Goal: Task Accomplishment & Management: Complete application form

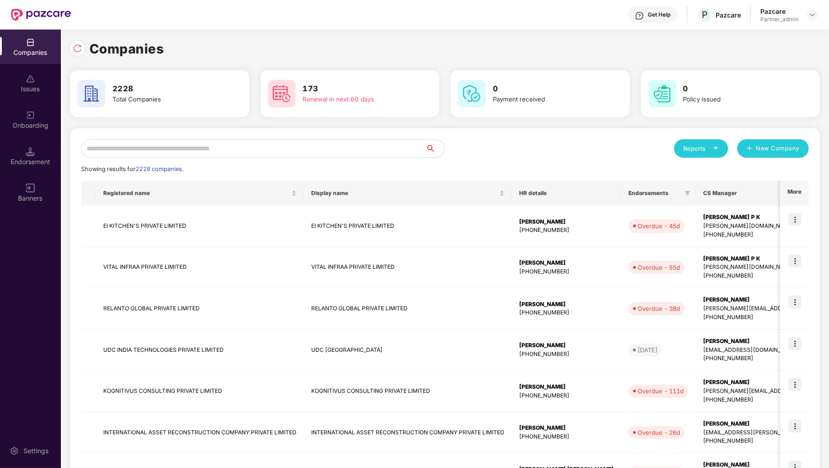
click at [139, 148] on input "text" at bounding box center [253, 148] width 344 height 18
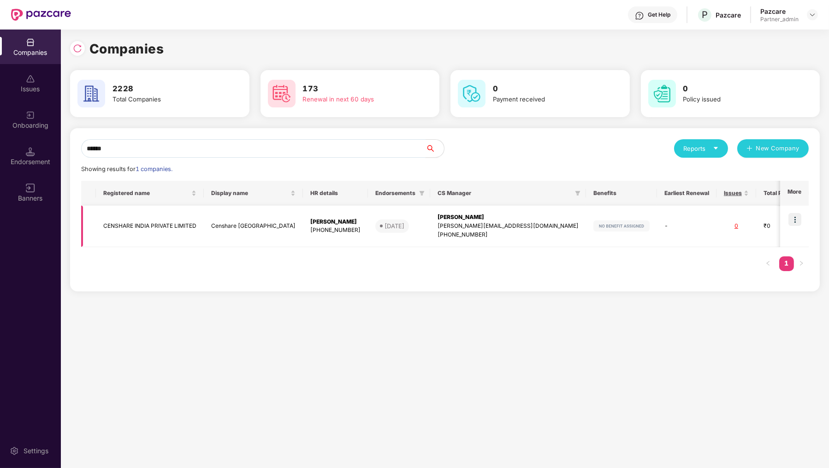
type input "******"
click at [789, 218] on img at bounding box center [794, 219] width 13 height 13
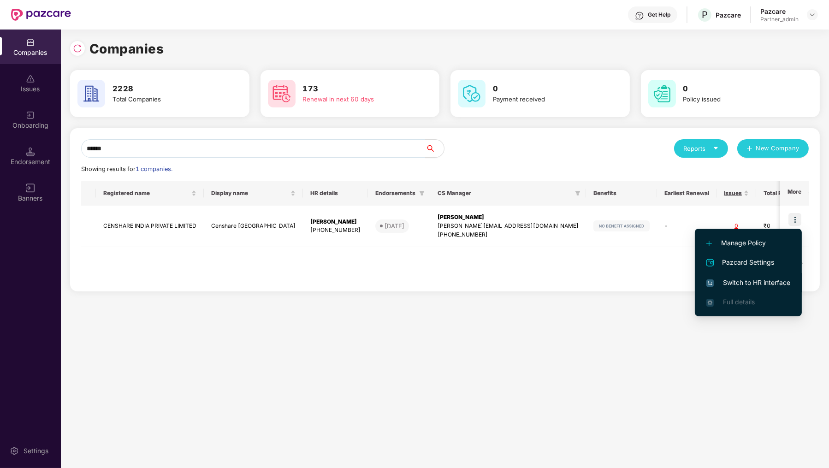
click at [765, 281] on span "Switch to HR interface" at bounding box center [748, 283] width 84 height 10
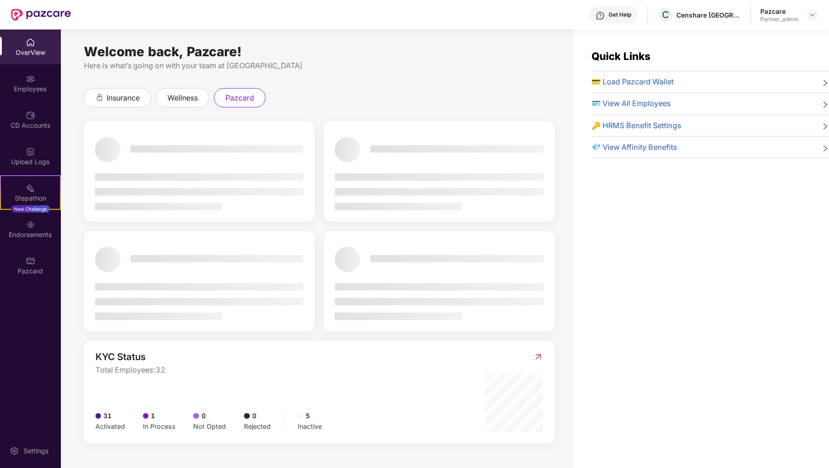
click at [74, 253] on div "Welcome back, Pazcare! Here is what’s going on with your team at Pazcare insura…" at bounding box center [317, 255] width 512 height 450
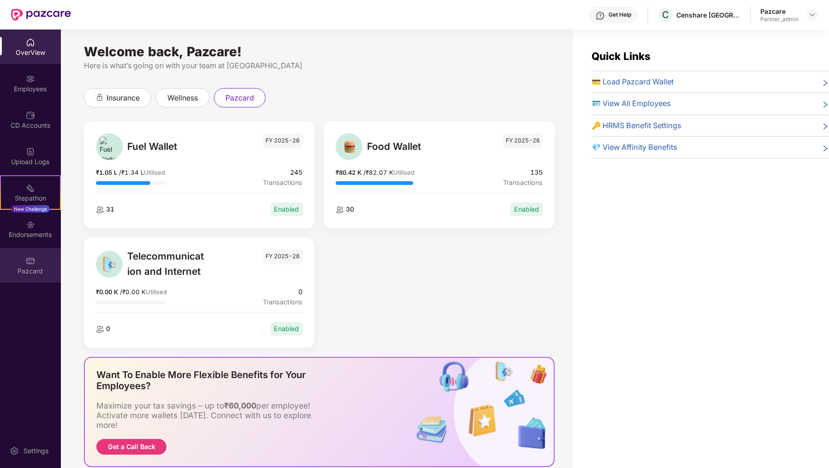
click at [42, 264] on div "Pazcard" at bounding box center [30, 265] width 61 height 35
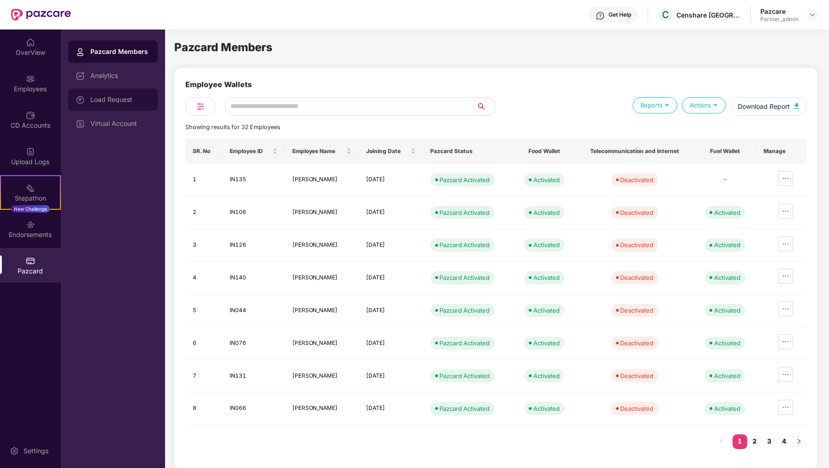
click at [130, 107] on div "Load Request" at bounding box center [112, 100] width 89 height 22
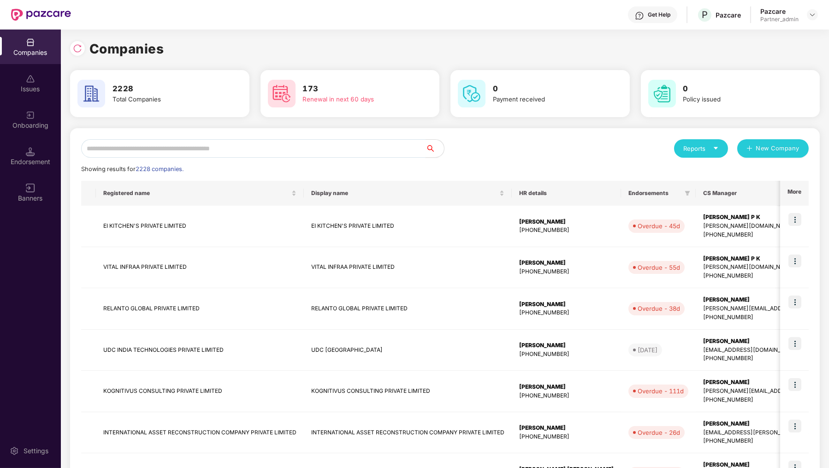
click at [202, 154] on input "text" at bounding box center [253, 148] width 344 height 18
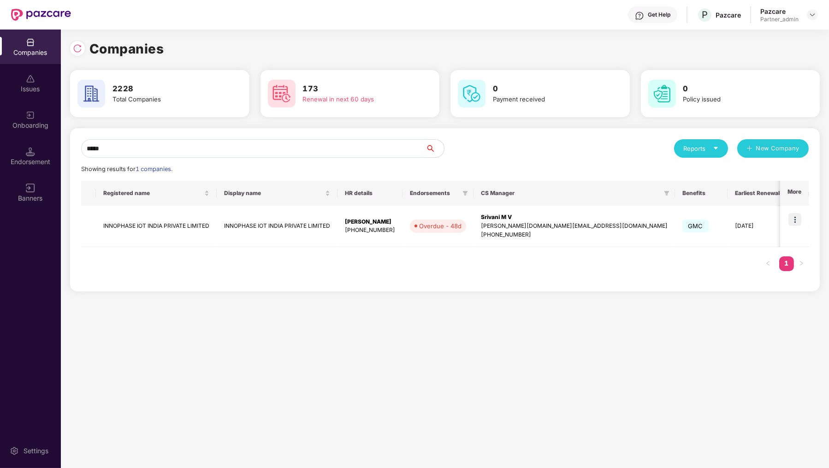
type input "*****"
click at [811, 208] on div "***** Reports New Company Showing results for 1 companies. Registered name Disp…" at bounding box center [445, 209] width 750 height 163
click at [793, 225] on img at bounding box center [794, 219] width 13 height 13
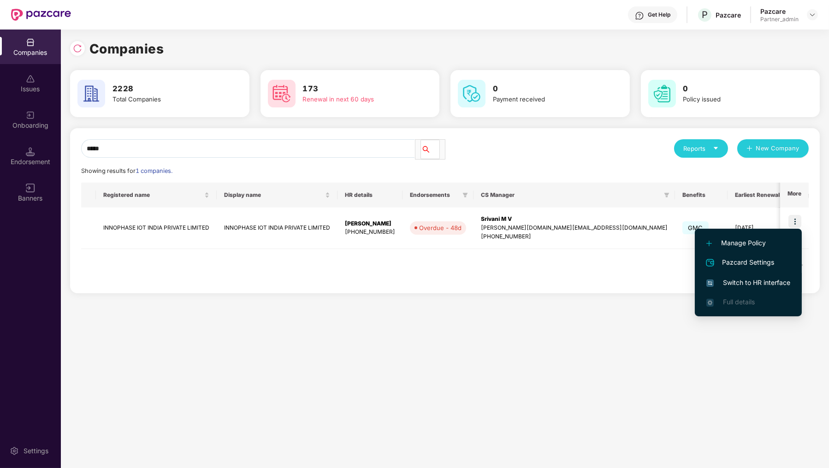
click at [759, 279] on span "Switch to HR interface" at bounding box center [748, 283] width 84 height 10
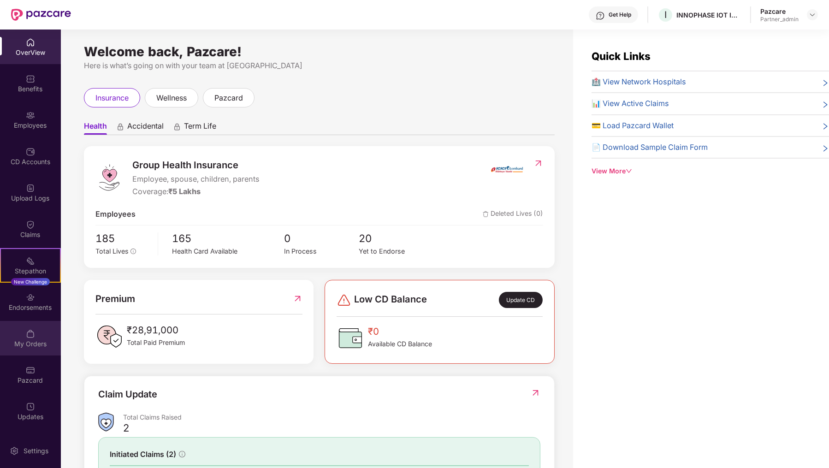
scroll to position [29, 0]
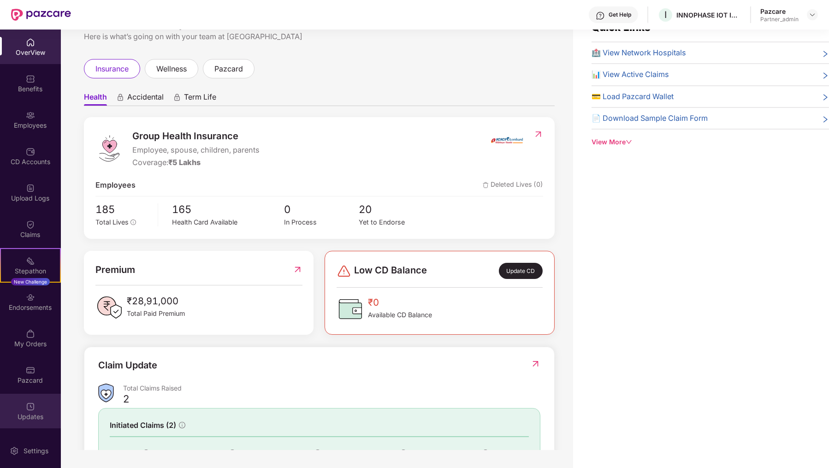
click at [43, 399] on div "Updates" at bounding box center [30, 411] width 61 height 35
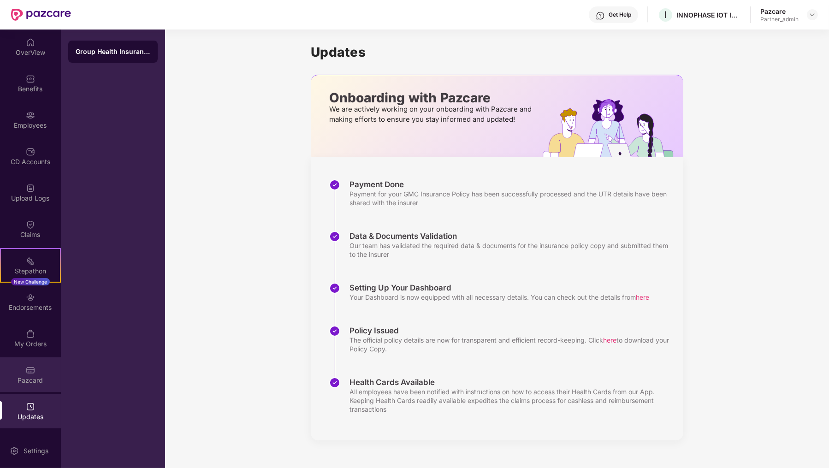
click at [43, 359] on div "Pazcard" at bounding box center [30, 374] width 61 height 35
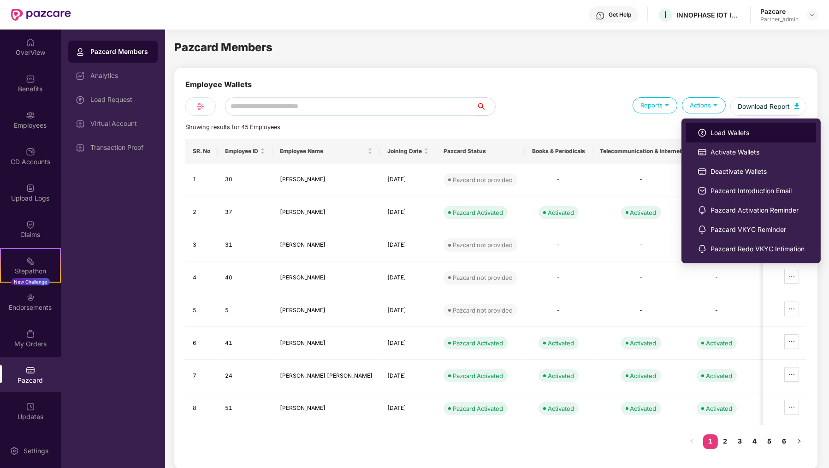
click at [711, 130] on span "Load Wallets" at bounding box center [757, 133] width 94 height 10
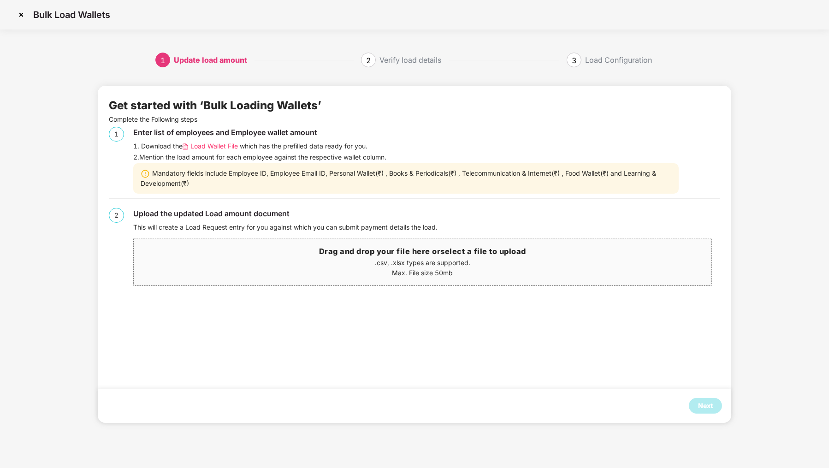
click at [210, 144] on span "Load Wallet File" at bounding box center [213, 146] width 47 height 10
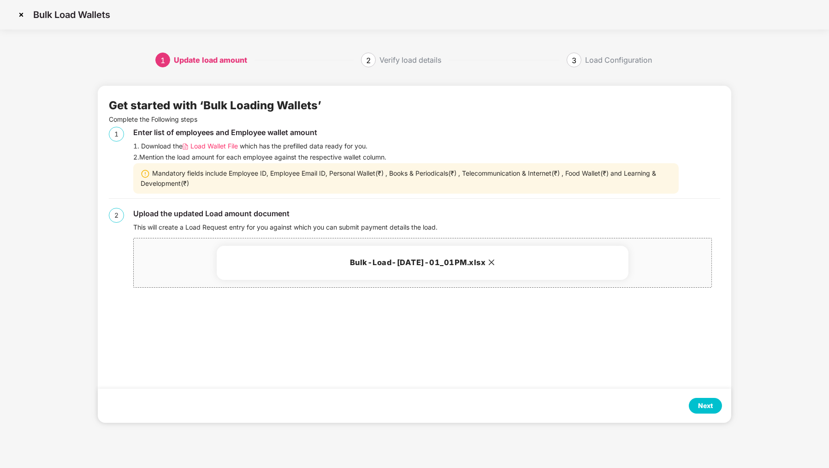
click at [700, 403] on div "Next" at bounding box center [705, 406] width 15 height 10
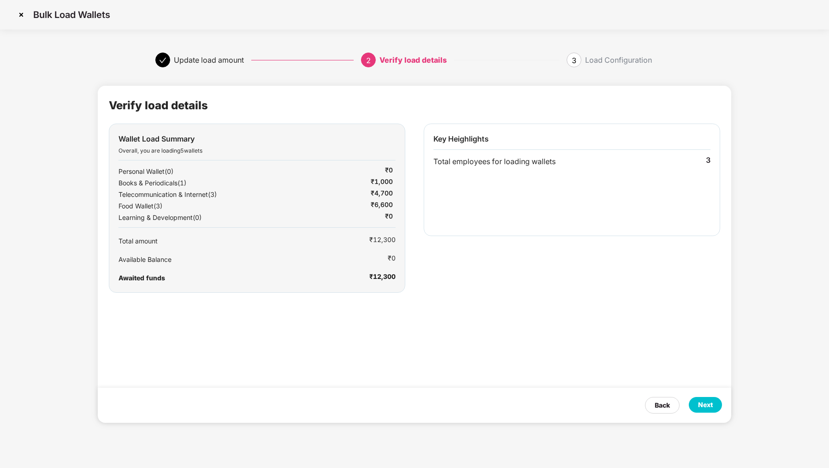
click at [700, 403] on div "Next" at bounding box center [705, 405] width 15 height 10
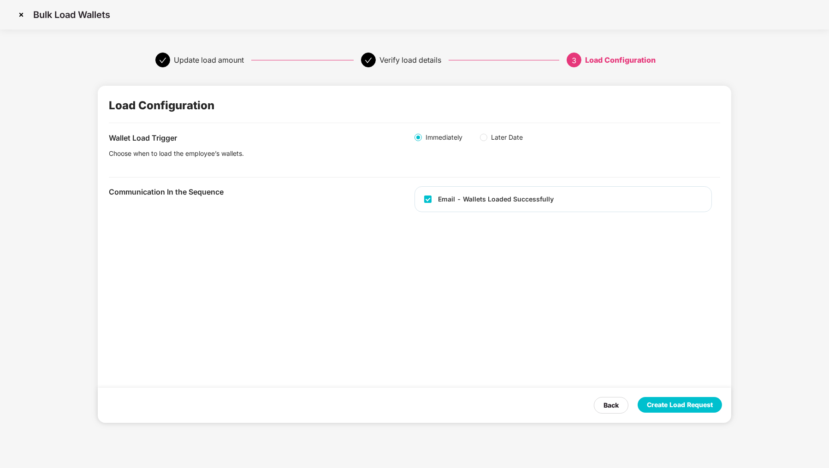
click at [700, 403] on div "Create Load Request" at bounding box center [680, 405] width 66 height 10
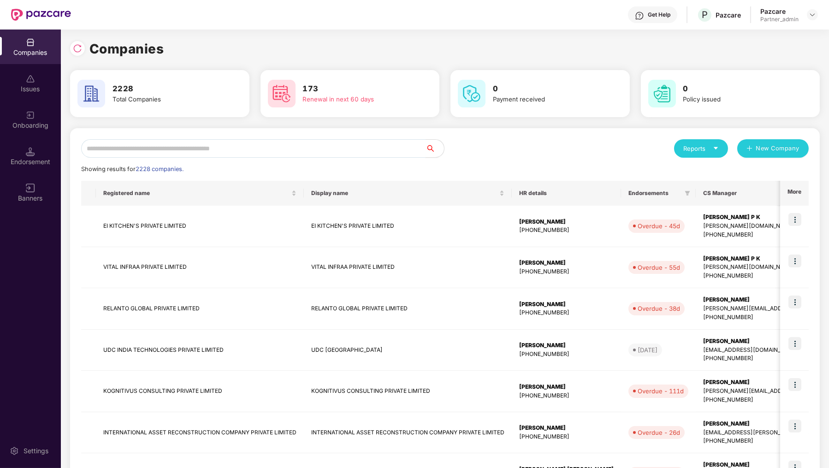
click at [153, 152] on input "text" at bounding box center [253, 148] width 344 height 18
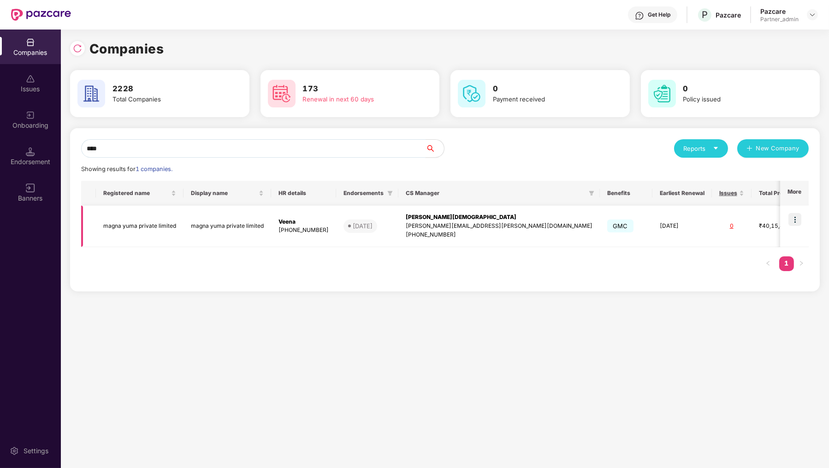
type input "****"
click at [793, 219] on img at bounding box center [794, 219] width 13 height 13
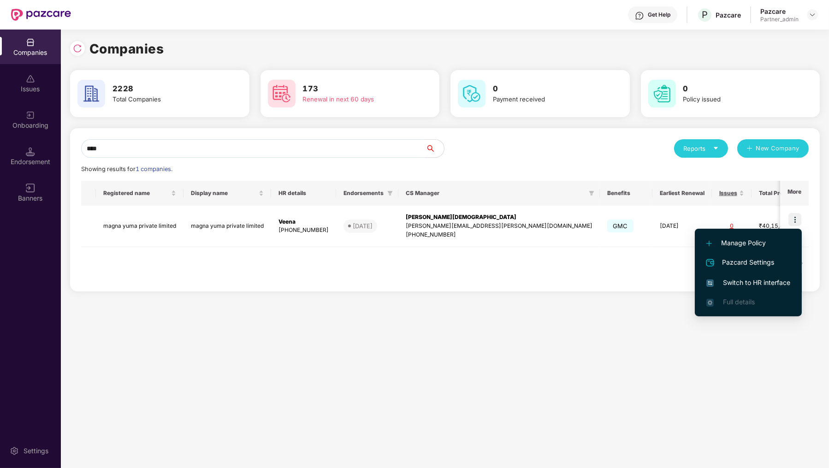
click at [752, 288] on li "Switch to HR interface" at bounding box center [748, 282] width 107 height 19
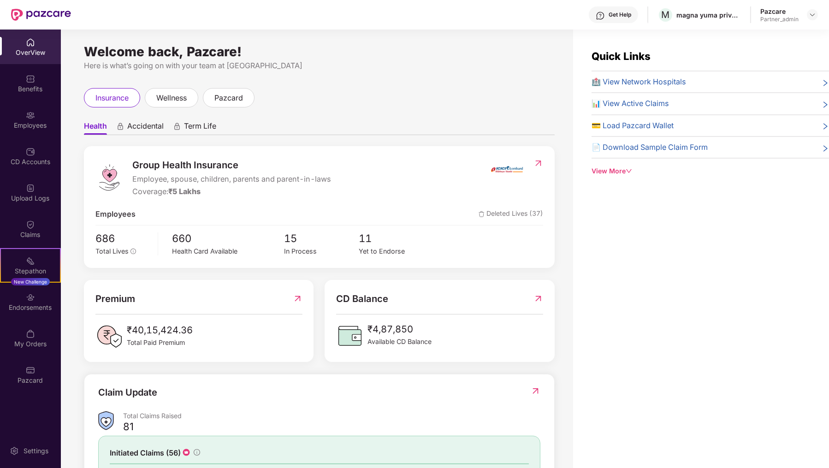
click at [0, 393] on div "OverView Benefits Employees CD Accounts Upload Logs Claims Stepathon New Challe…" at bounding box center [30, 212] width 61 height 364
click at [17, 385] on div "Pazcard" at bounding box center [30, 374] width 61 height 35
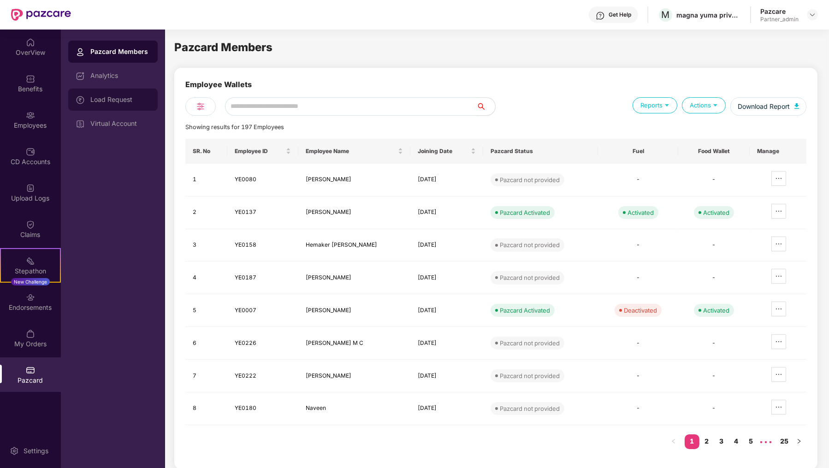
click at [124, 101] on div "Load Request" at bounding box center [120, 99] width 60 height 7
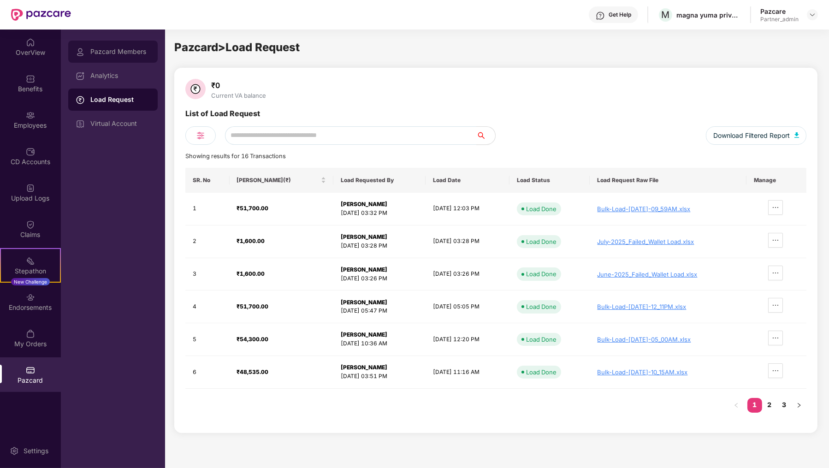
click at [130, 53] on div "Pazcard Members" at bounding box center [120, 51] width 60 height 7
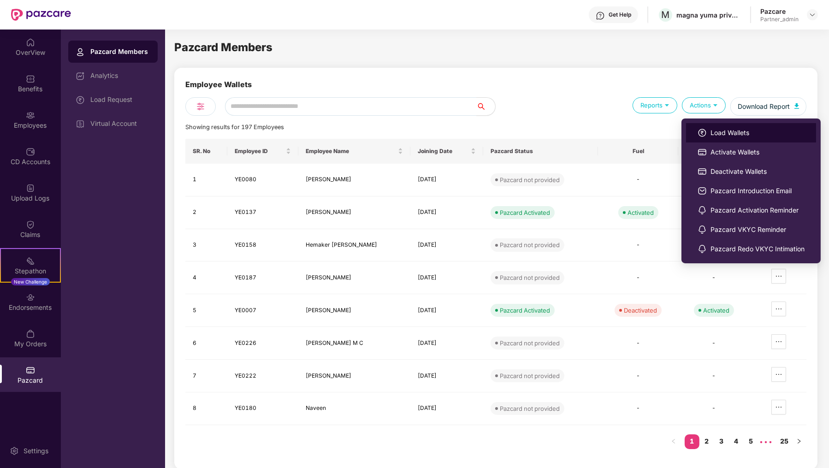
click at [705, 137] on img at bounding box center [702, 132] width 9 height 9
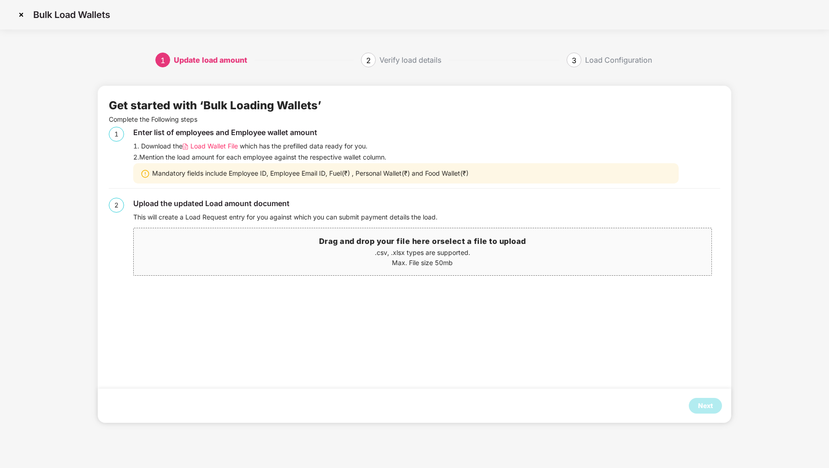
click at [214, 141] on span "Load Wallet File" at bounding box center [213, 146] width 47 height 10
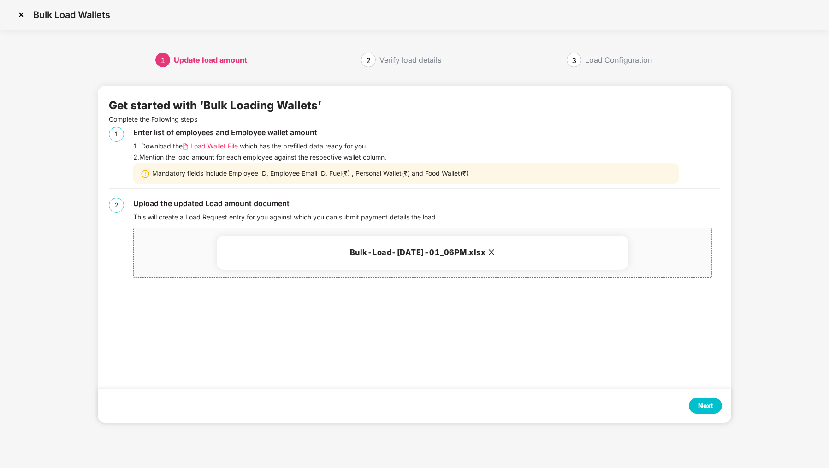
click at [712, 403] on div "Next" at bounding box center [705, 406] width 15 height 10
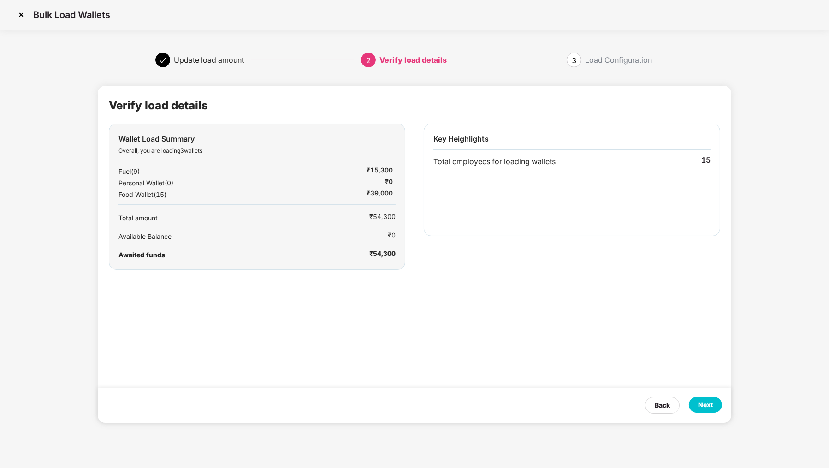
click at [712, 403] on div "Next" at bounding box center [705, 405] width 15 height 10
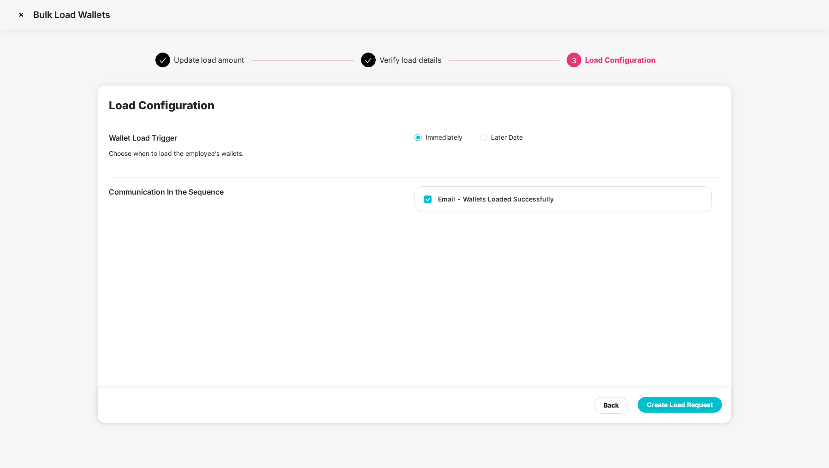
click at [712, 403] on div "Create Load Request" at bounding box center [680, 405] width 66 height 10
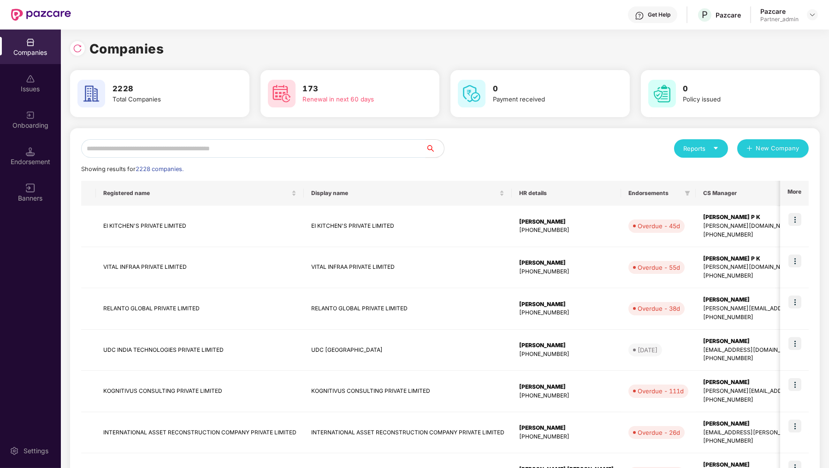
click at [175, 146] on input "text" at bounding box center [253, 148] width 344 height 18
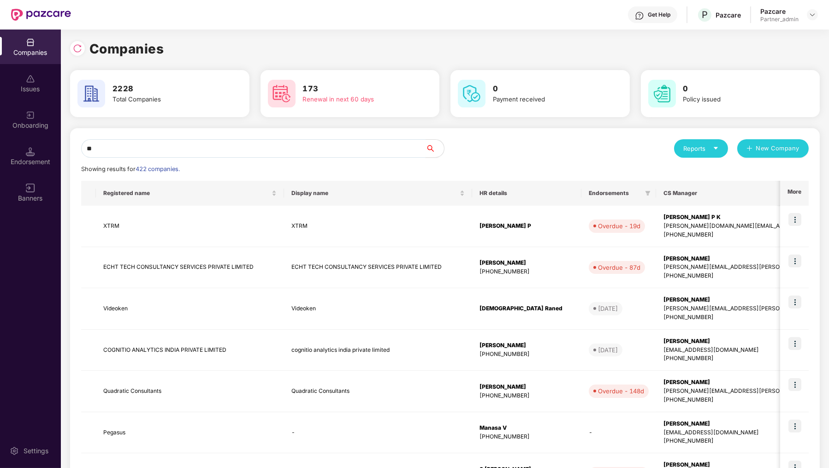
type input "*"
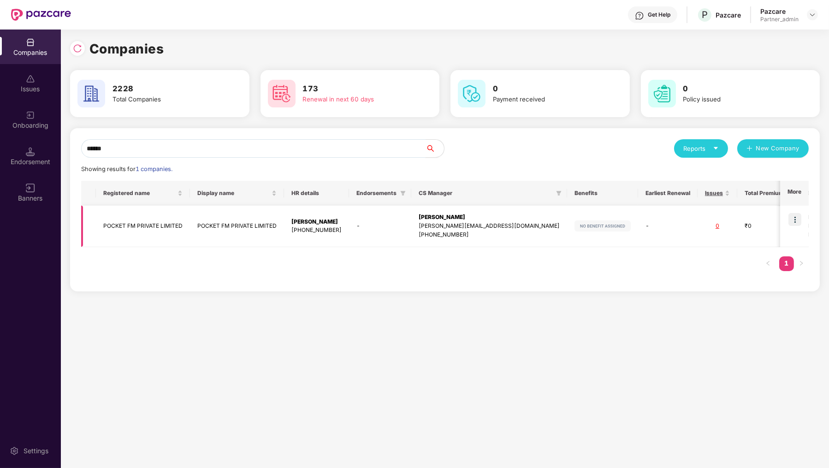
type input "******"
click at [791, 219] on img at bounding box center [794, 219] width 13 height 13
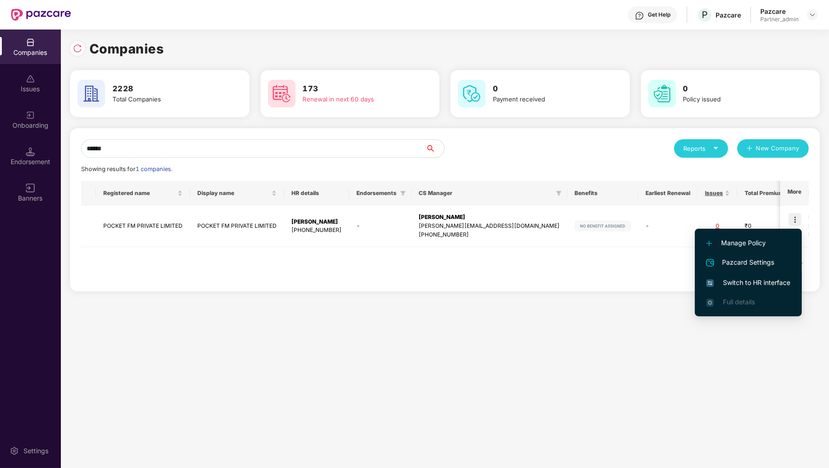
click at [761, 285] on span "Switch to HR interface" at bounding box center [748, 283] width 84 height 10
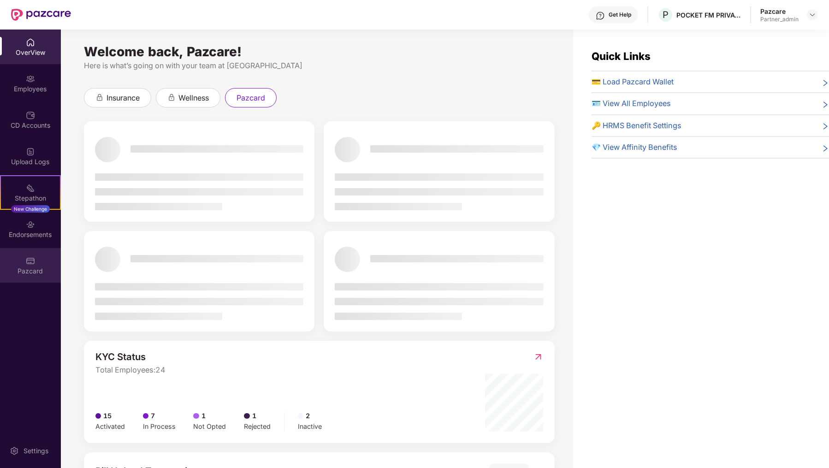
click at [40, 254] on div "Pazcard" at bounding box center [30, 265] width 61 height 35
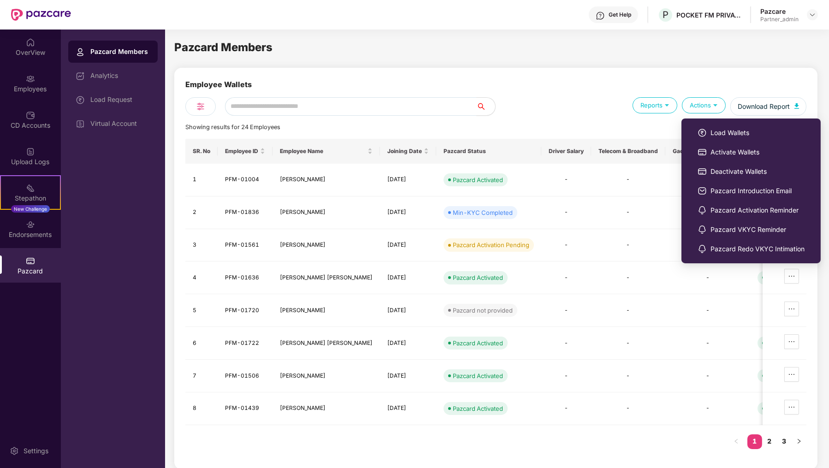
click at [688, 106] on div "Actions" at bounding box center [704, 105] width 44 height 16
click at [704, 126] on li "Load Wallets" at bounding box center [751, 132] width 130 height 19
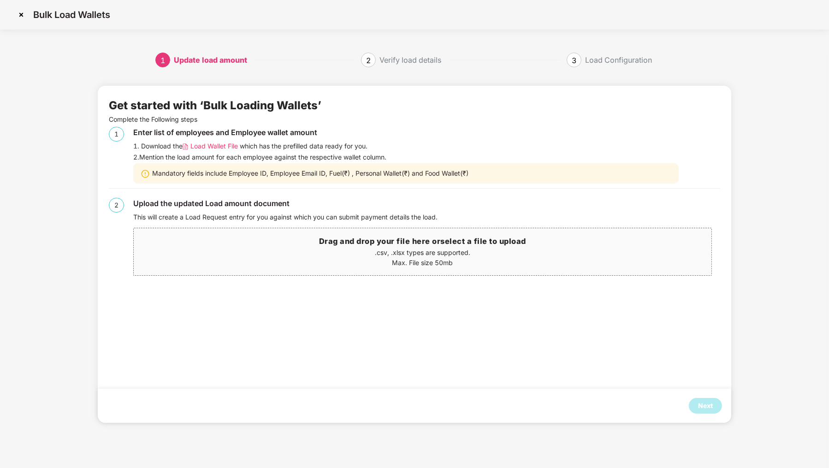
click at [16, 15] on img at bounding box center [21, 14] width 15 height 15
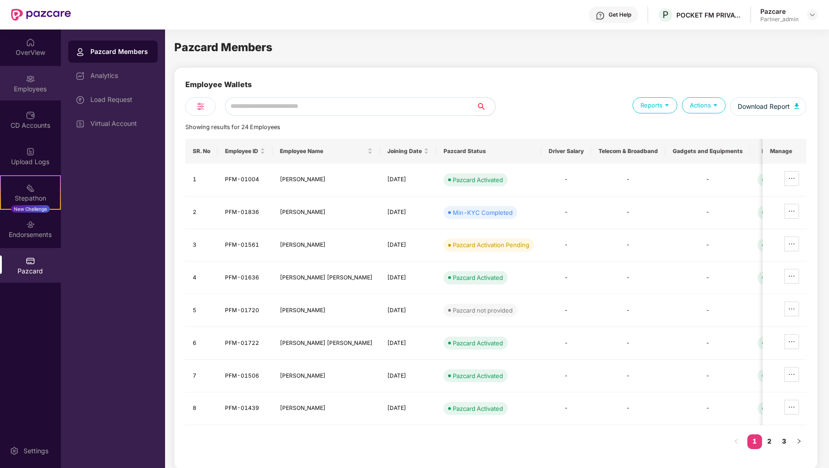
click at [16, 85] on div "Employees" at bounding box center [30, 88] width 61 height 9
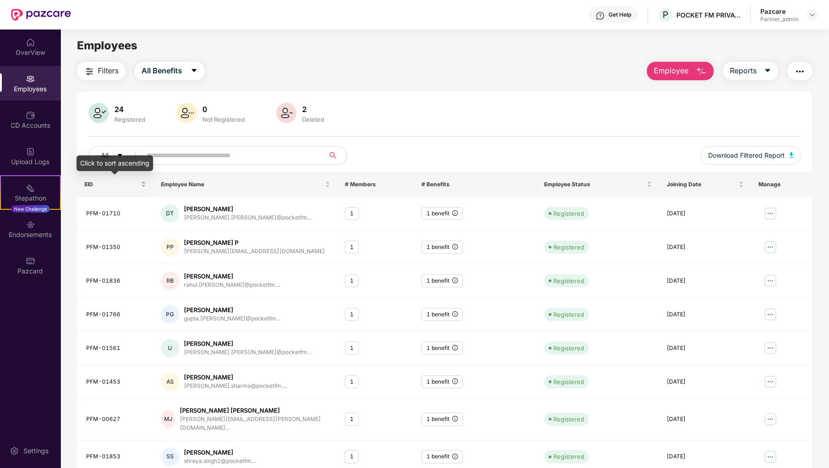
click at [145, 180] on div "EID" at bounding box center [115, 184] width 62 height 9
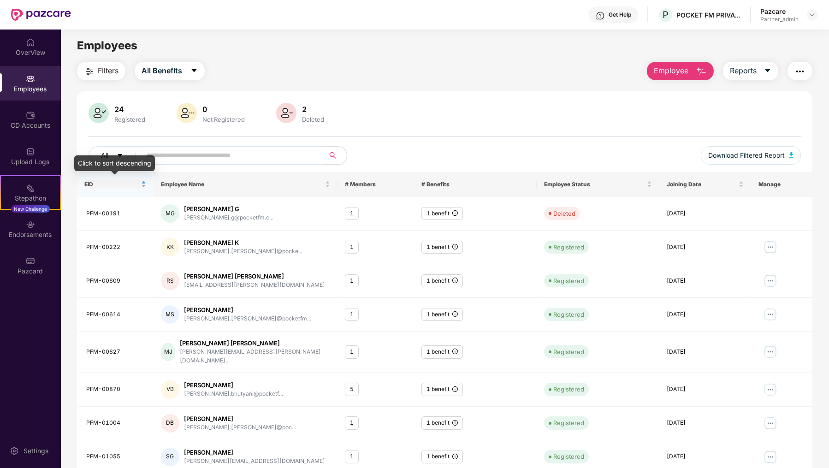
click at [144, 180] on div "EID" at bounding box center [115, 184] width 62 height 9
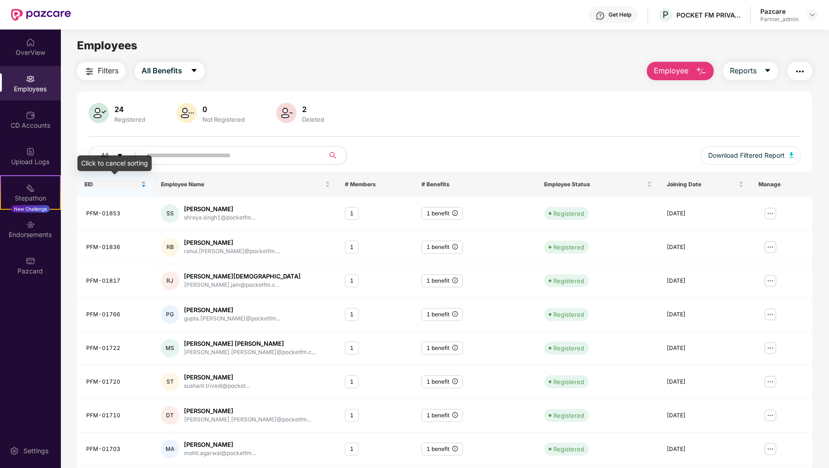
click at [144, 184] on div "EID" at bounding box center [115, 184] width 62 height 9
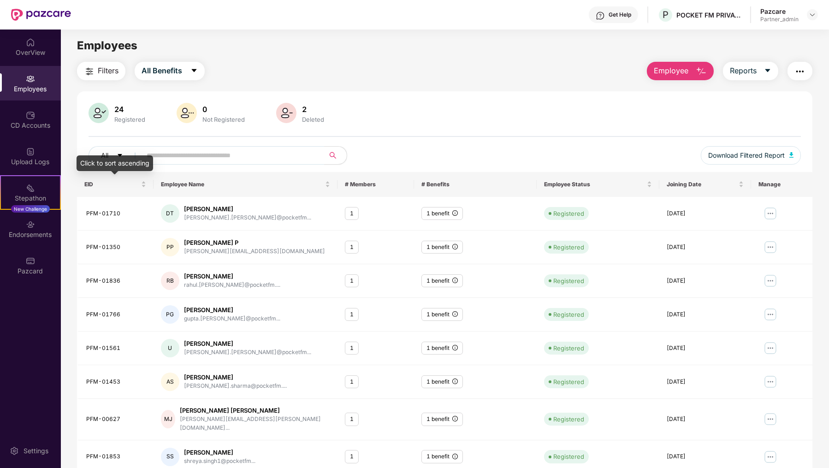
click at [130, 168] on div "Click to sort ascending" at bounding box center [115, 163] width 77 height 16
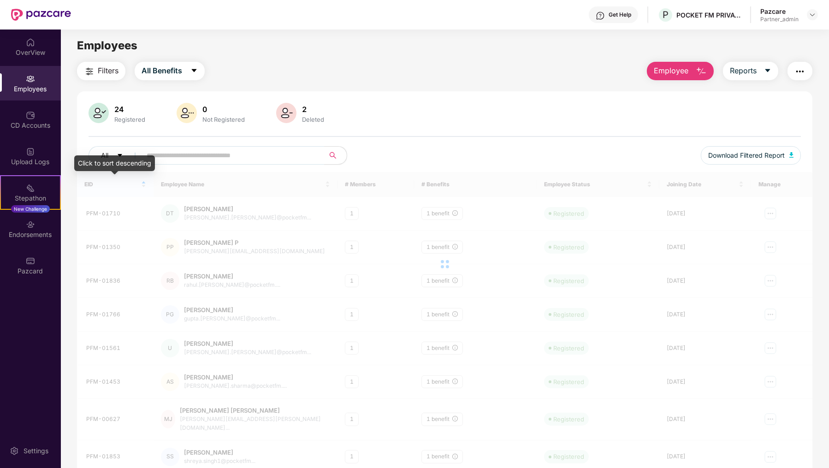
click at [124, 156] on div "Click to sort descending" at bounding box center [114, 163] width 81 height 16
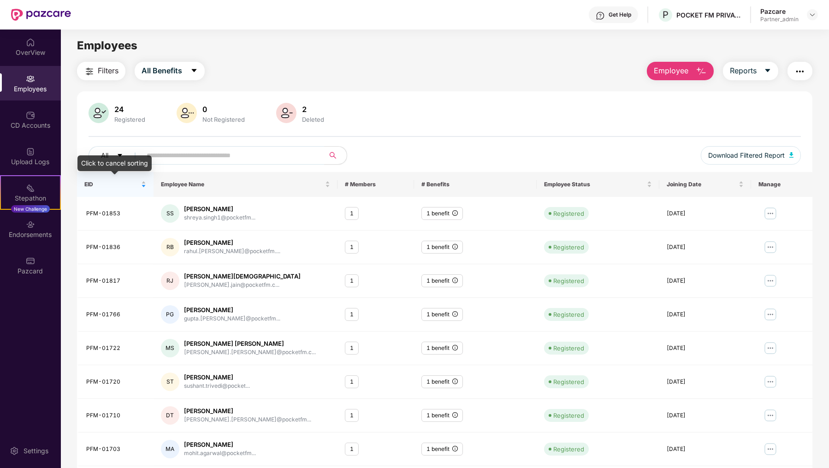
click at [113, 157] on div "Click to cancel sorting" at bounding box center [114, 163] width 74 height 16
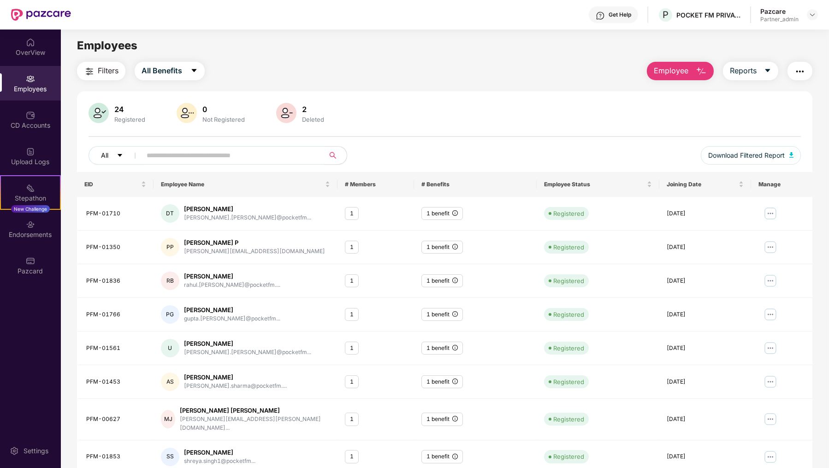
click at [112, 147] on button "All" at bounding box center [117, 155] width 56 height 18
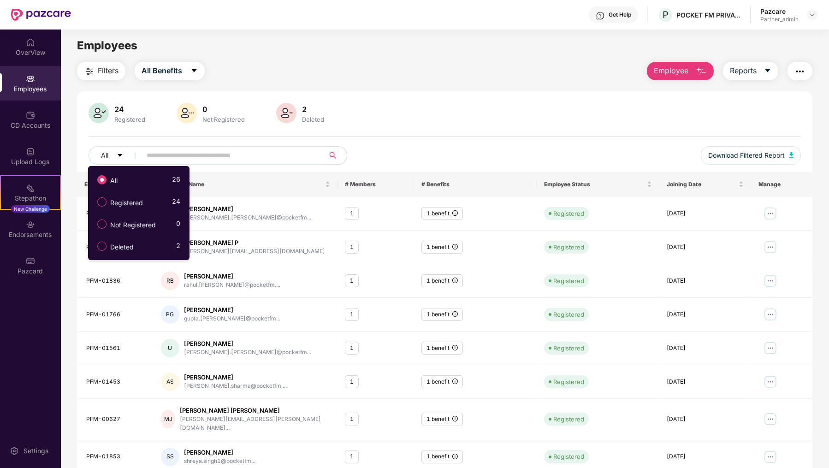
click at [261, 151] on input "text" at bounding box center [230, 155] width 166 height 14
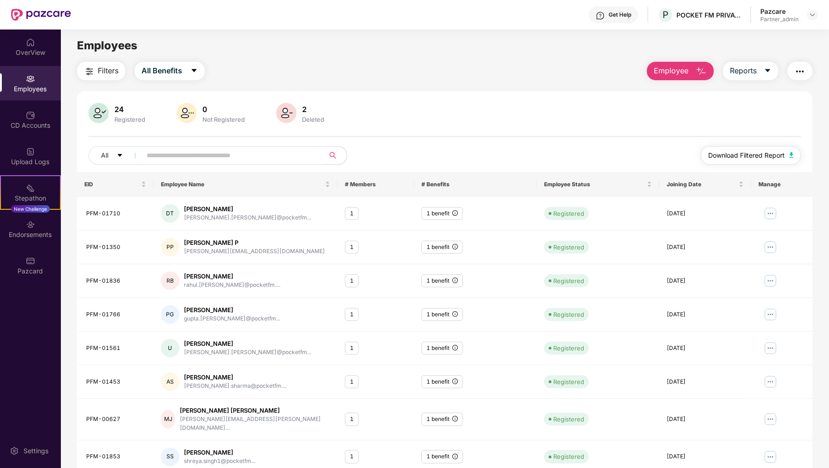
click at [723, 150] on span "Download Filtered Report" at bounding box center [746, 155] width 77 height 10
click at [14, 268] on div "Pazcard" at bounding box center [30, 270] width 61 height 9
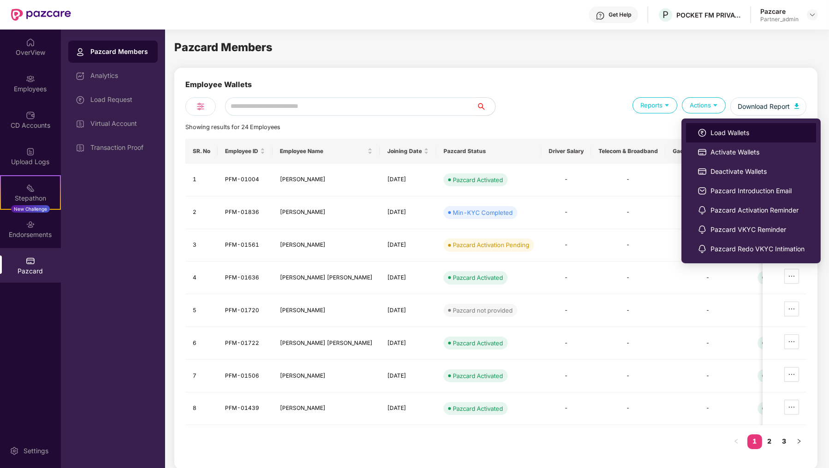
click at [705, 124] on li "Load Wallets" at bounding box center [751, 132] width 130 height 19
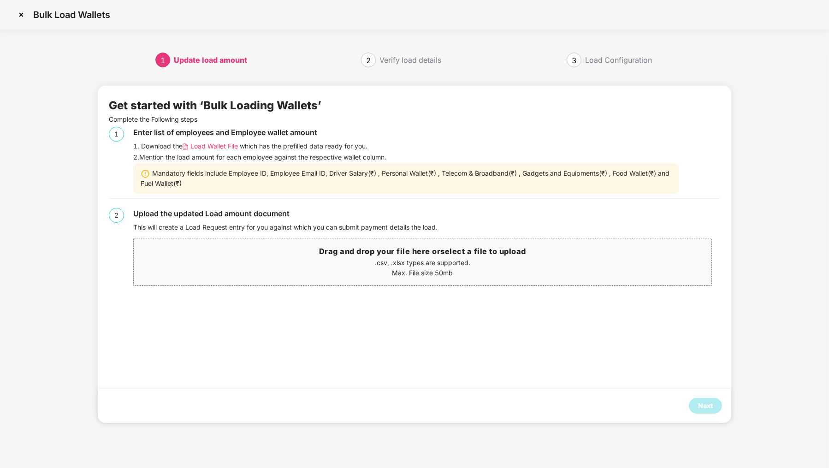
click at [417, 109] on div "Get started with ‘Bulk Loading Wallets’" at bounding box center [414, 106] width 611 height 18
click at [236, 145] on span "Load Wallet File" at bounding box center [213, 146] width 47 height 10
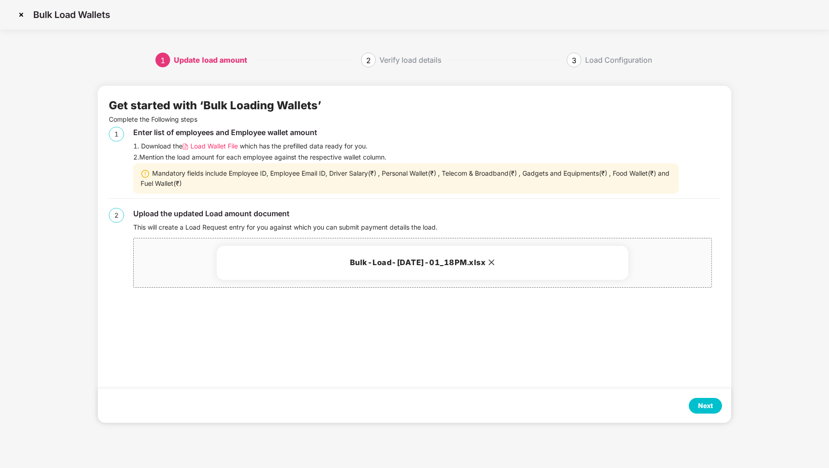
click at [705, 408] on div "Next" at bounding box center [705, 406] width 15 height 10
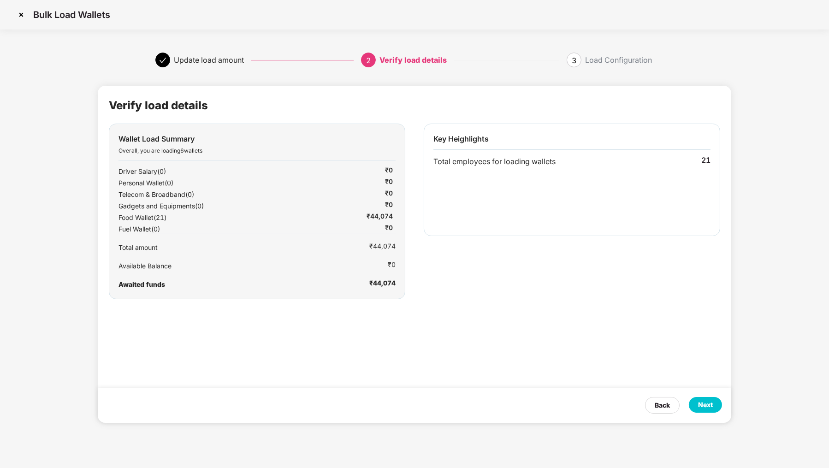
click at [704, 406] on div "Next" at bounding box center [705, 405] width 15 height 10
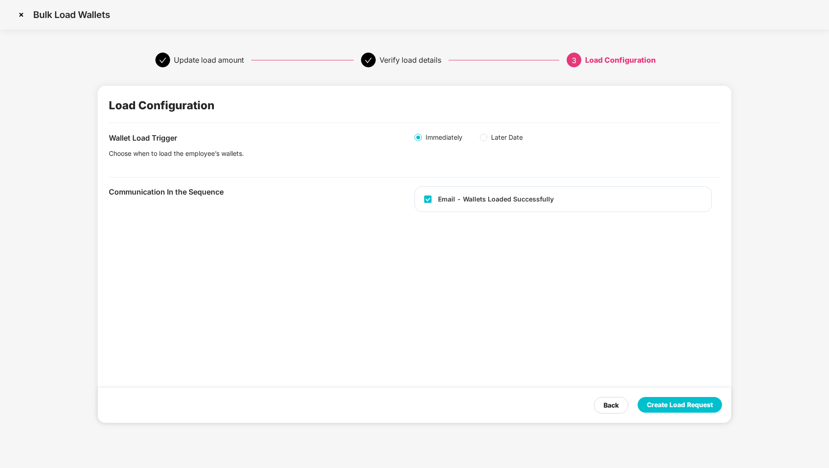
click at [705, 406] on div "Create Load Request" at bounding box center [680, 405] width 66 height 10
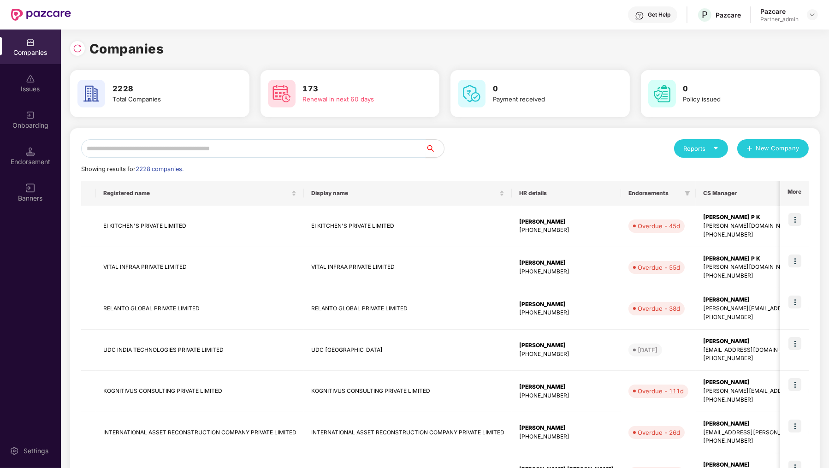
click at [226, 150] on input "text" at bounding box center [253, 148] width 344 height 18
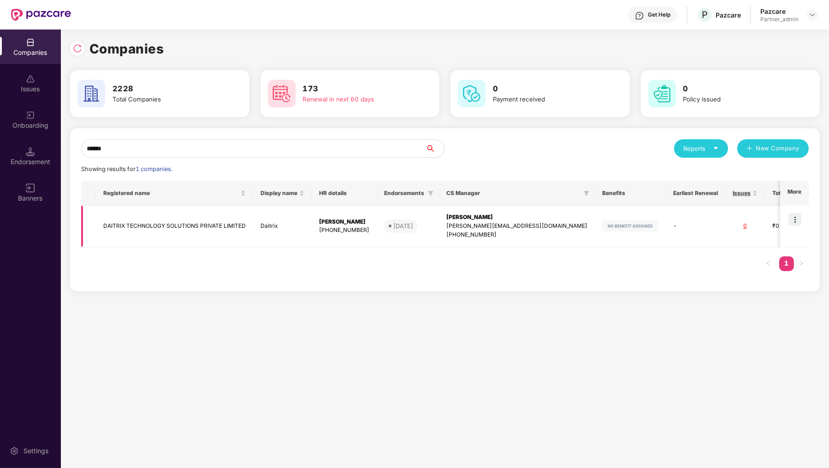
type input "******"
click at [787, 223] on td at bounding box center [794, 226] width 29 height 41
click at [796, 221] on img at bounding box center [794, 219] width 13 height 13
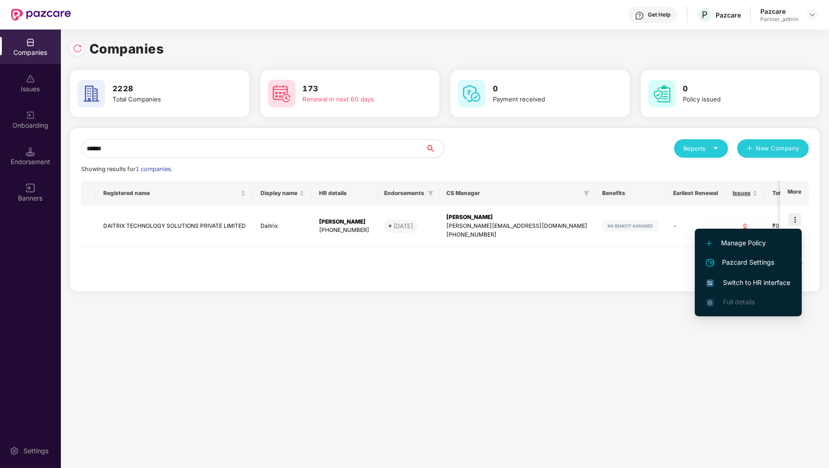
click at [777, 290] on li "Switch to HR interface" at bounding box center [748, 282] width 107 height 19
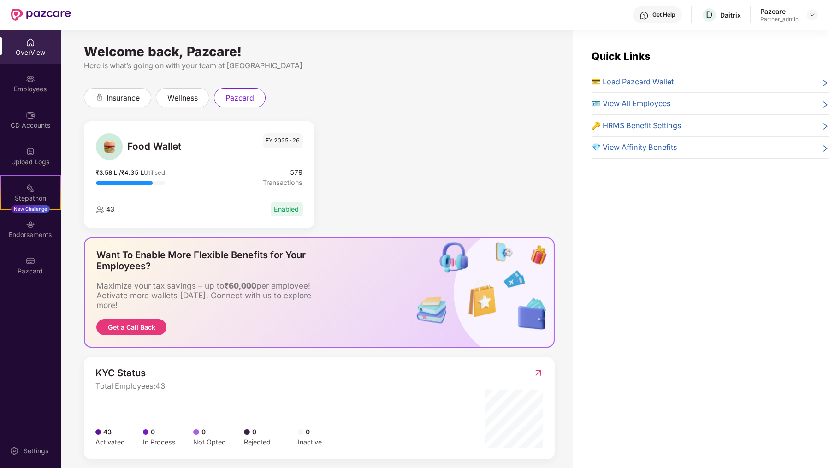
click at [62, 267] on div "Welcome back, Pazcare! Here is what’s going on with your team at Pazcare insura…" at bounding box center [317, 255] width 512 height 450
click at [42, 268] on div "Pazcard" at bounding box center [30, 270] width 61 height 9
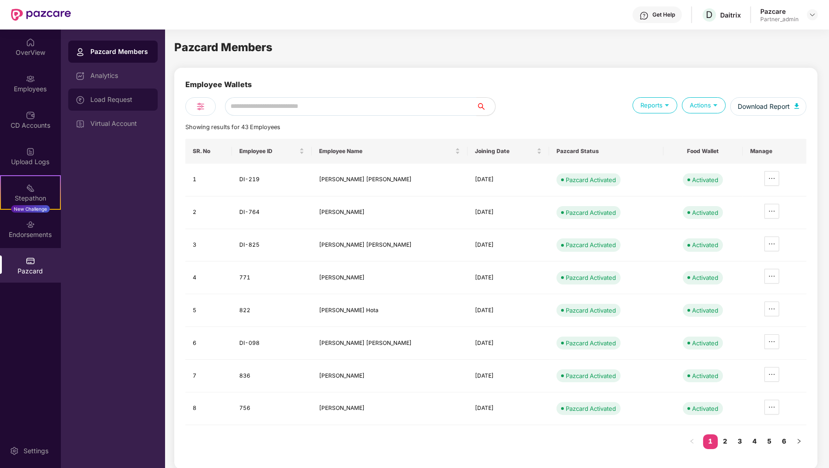
click at [94, 100] on div "Load Request" at bounding box center [120, 99] width 60 height 7
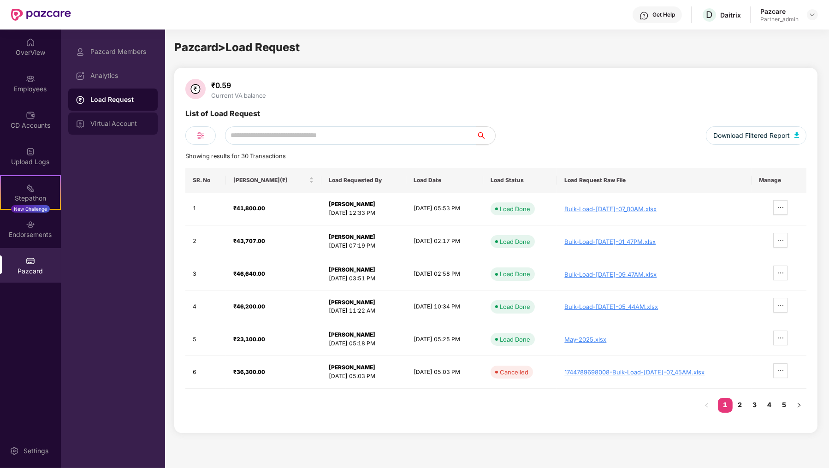
click at [117, 129] on div "Virtual Account" at bounding box center [112, 123] width 89 height 22
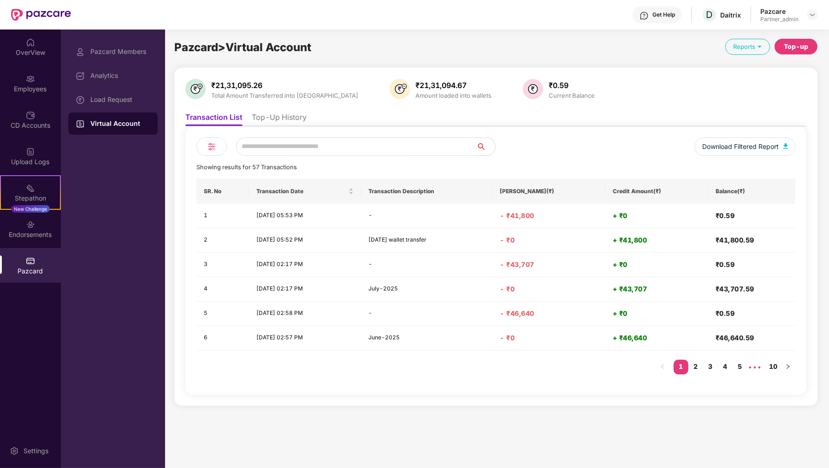
click at [278, 118] on li "Top-Up History" at bounding box center [279, 118] width 55 height 13
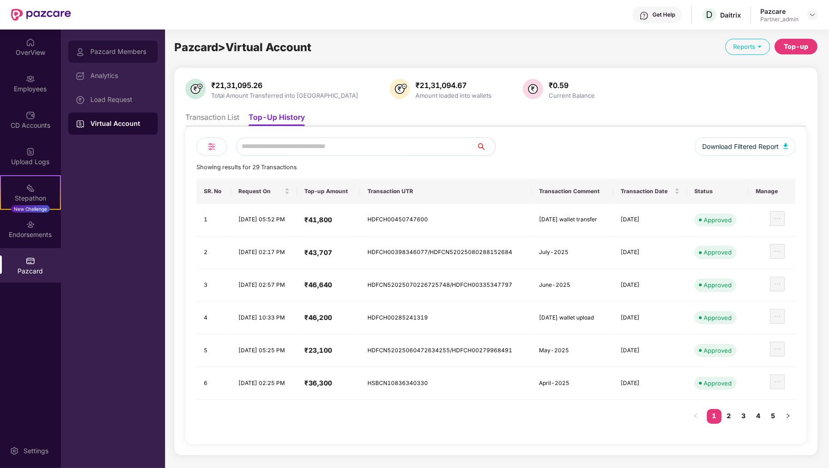
click at [144, 49] on div "Pazcard Members" at bounding box center [120, 51] width 60 height 7
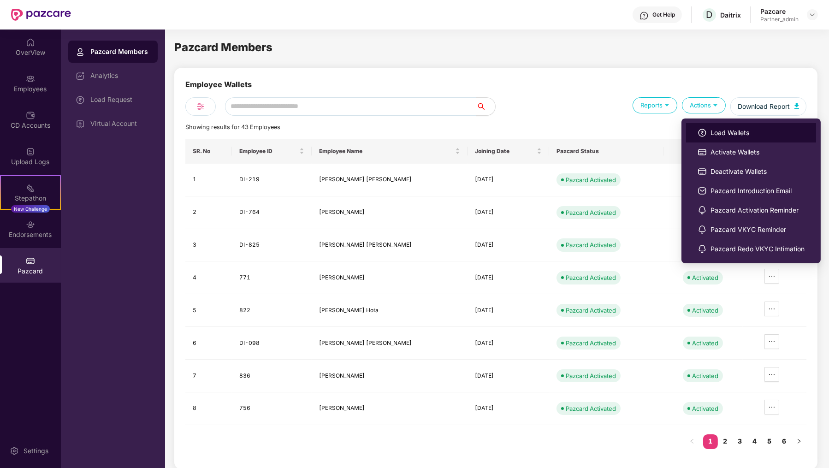
click at [707, 130] on li "Load Wallets" at bounding box center [751, 132] width 130 height 19
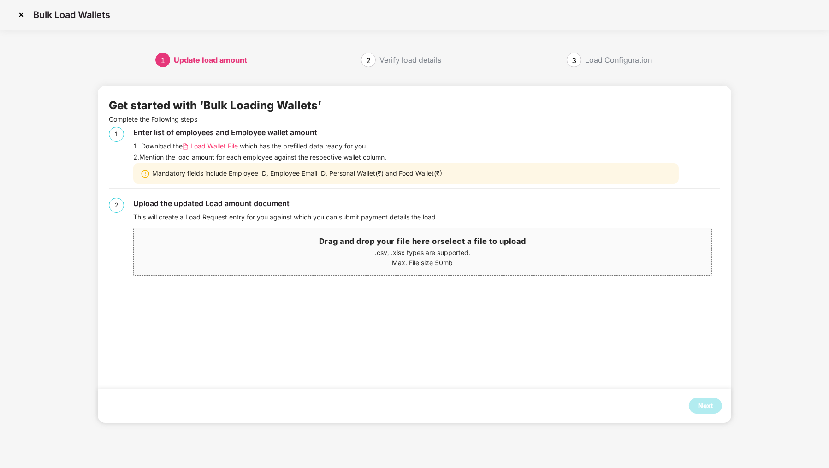
click at [192, 143] on span "Load Wallet File" at bounding box center [213, 146] width 47 height 10
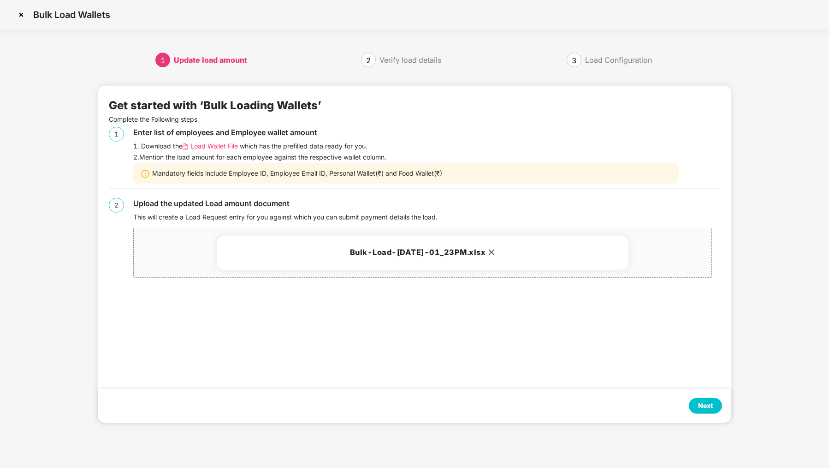
click at [692, 400] on div "Next" at bounding box center [705, 406] width 33 height 16
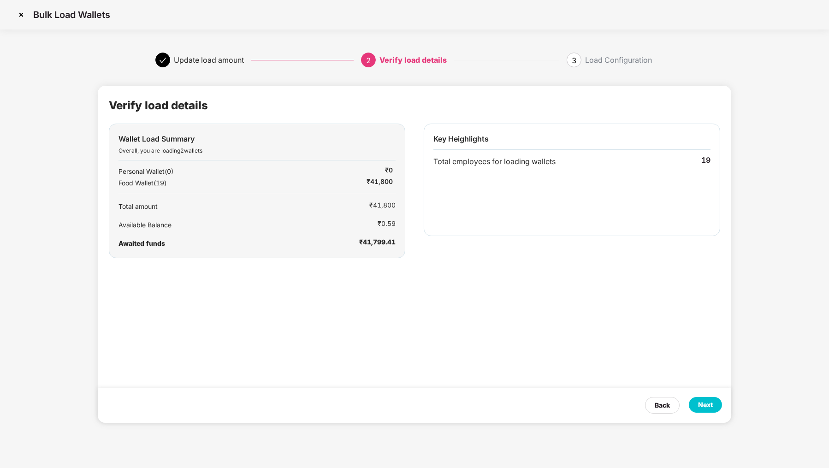
click at [692, 400] on div "Next" at bounding box center [705, 405] width 33 height 16
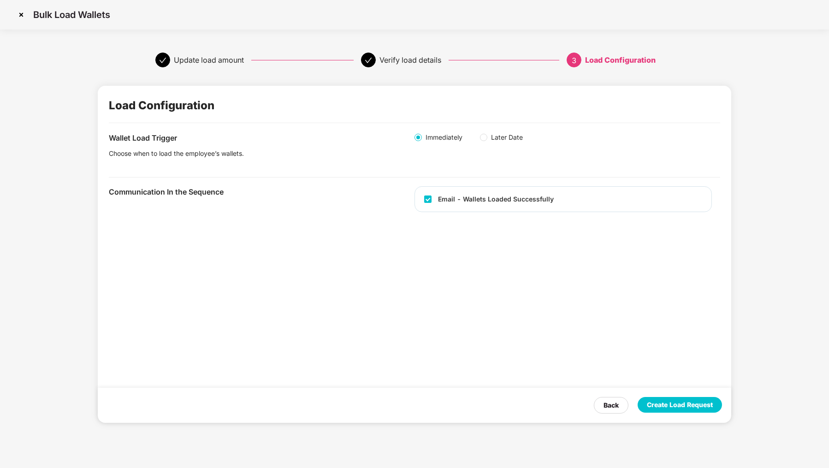
click at [692, 400] on div "Create Load Request" at bounding box center [680, 405] width 66 height 10
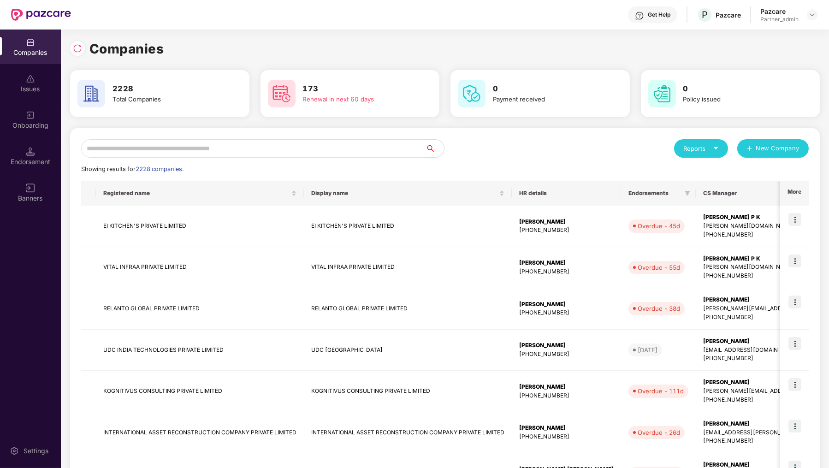
click at [144, 143] on input "text" at bounding box center [253, 148] width 344 height 18
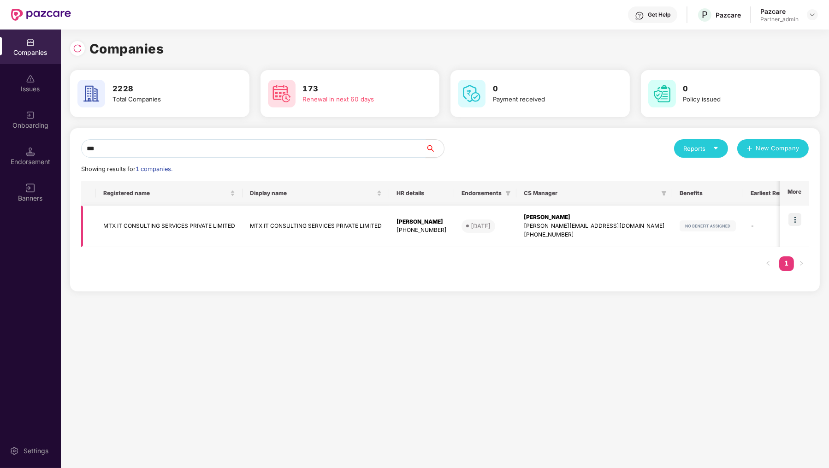
type input "***"
click at [797, 218] on img at bounding box center [794, 219] width 13 height 13
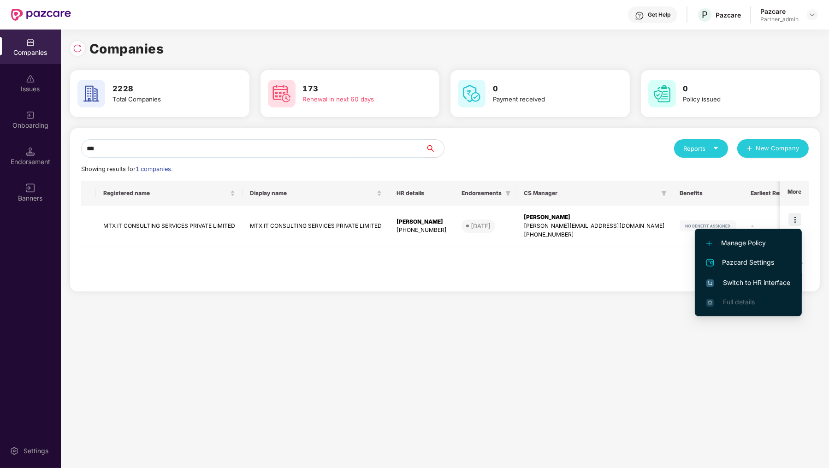
click at [766, 280] on span "Switch to HR interface" at bounding box center [748, 283] width 84 height 10
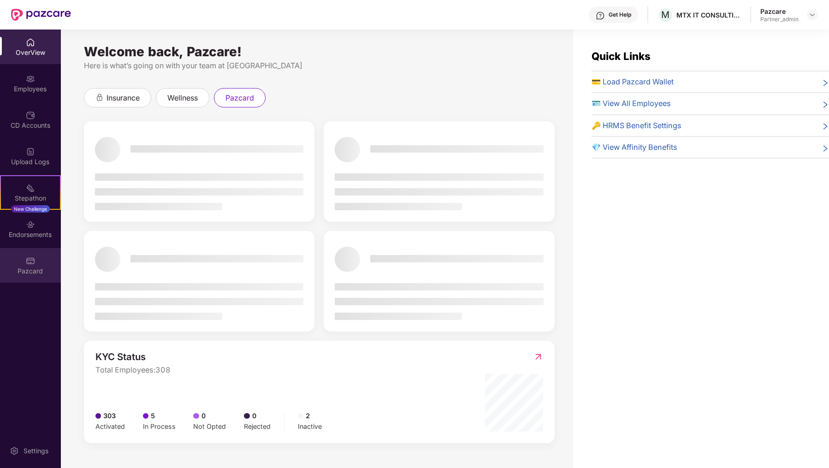
click at [38, 255] on div "Pazcard" at bounding box center [30, 265] width 61 height 35
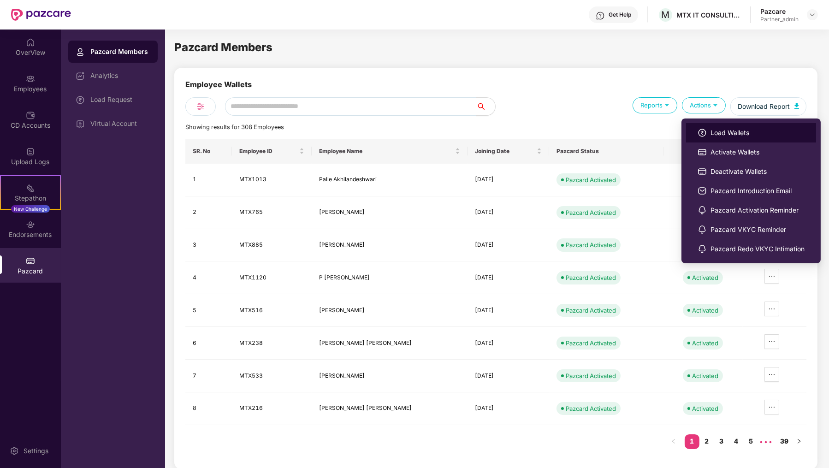
click at [702, 132] on img at bounding box center [702, 132] width 9 height 9
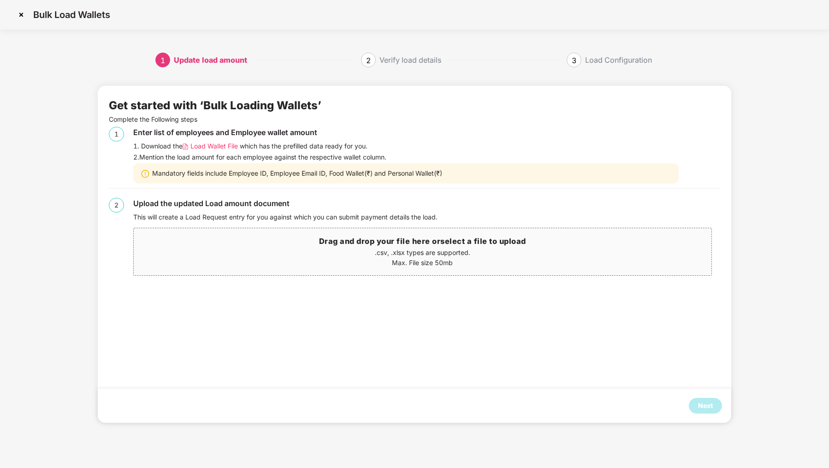
click at [158, 140] on div "Enter list of employees and Employee wallet amount 1. Download the Load Wallet …" at bounding box center [426, 155] width 586 height 57
click at [220, 152] on div "Enter list of employees and Employee wallet amount 1. Download the Load Wallet …" at bounding box center [426, 155] width 586 height 57
click at [221, 149] on span "Load Wallet File" at bounding box center [213, 146] width 47 height 10
click at [26, 15] on img at bounding box center [21, 14] width 15 height 15
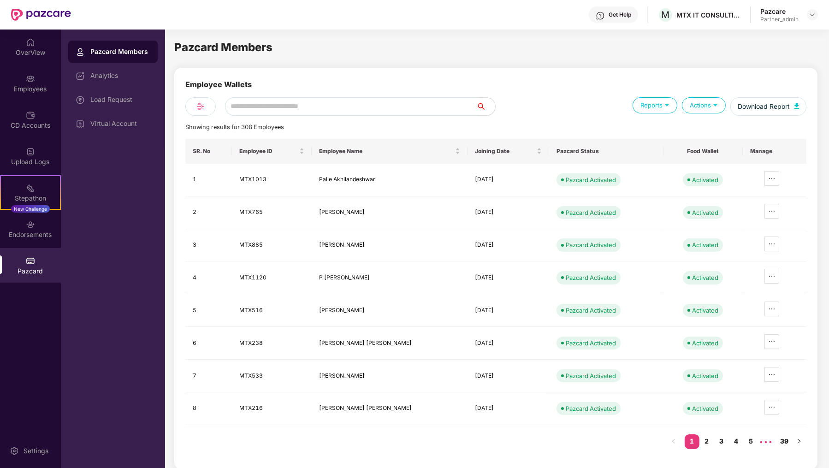
click at [242, 106] on input "text" at bounding box center [351, 106] width 252 height 18
paste input "******"
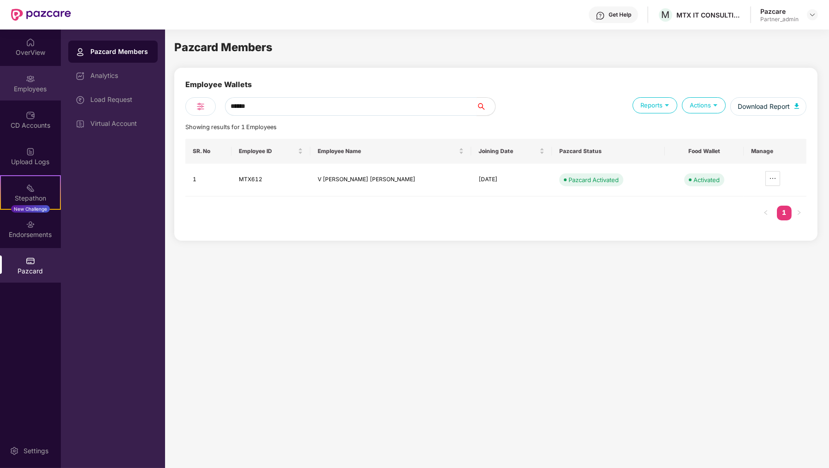
type input "******"
click at [35, 92] on div "Employees" at bounding box center [30, 88] width 61 height 9
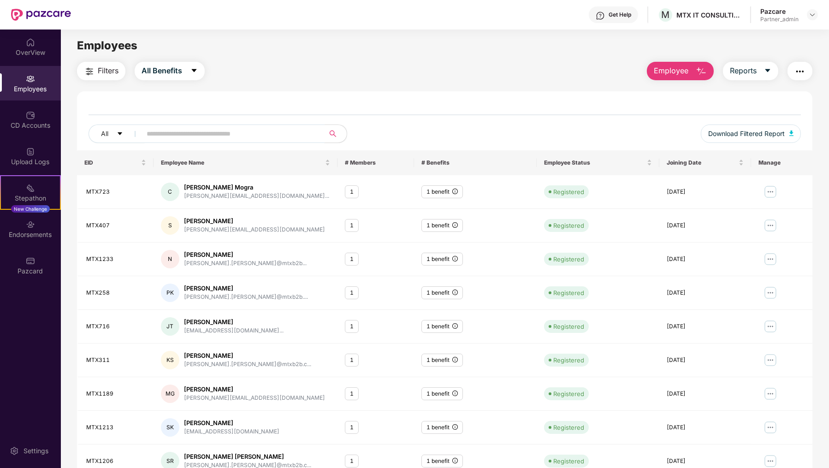
click at [234, 128] on input "text" at bounding box center [230, 134] width 166 height 14
paste input "******"
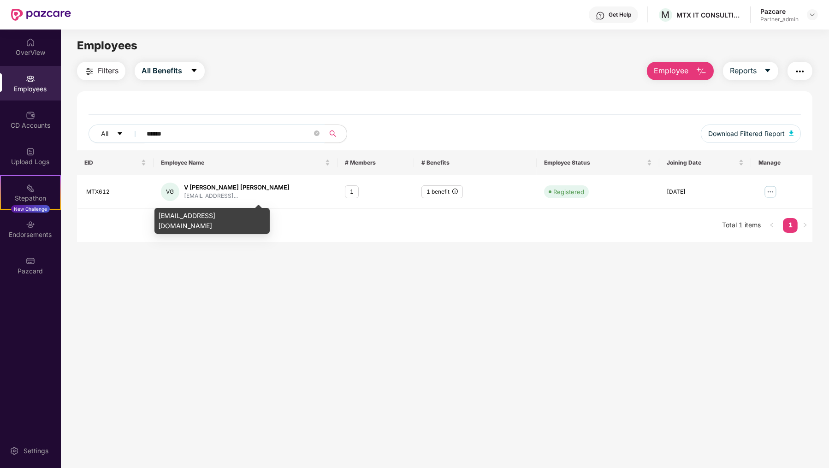
click at [204, 211] on div "vamshivallabhdas@gmail.com" at bounding box center [211, 221] width 115 height 26
copy div "vamshivallabhdas@gmail.com"
click at [226, 130] on input "******" at bounding box center [230, 134] width 166 height 14
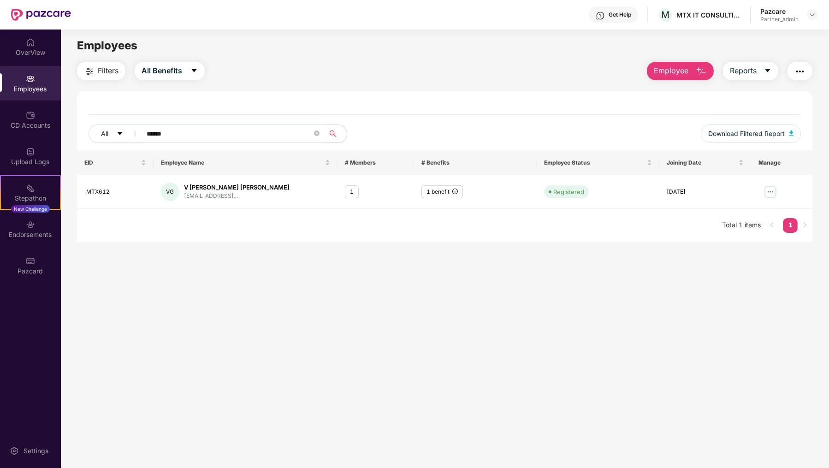
paste input "text"
click at [210, 197] on div "mahi777d@gmail.com" at bounding box center [231, 196] width 95 height 9
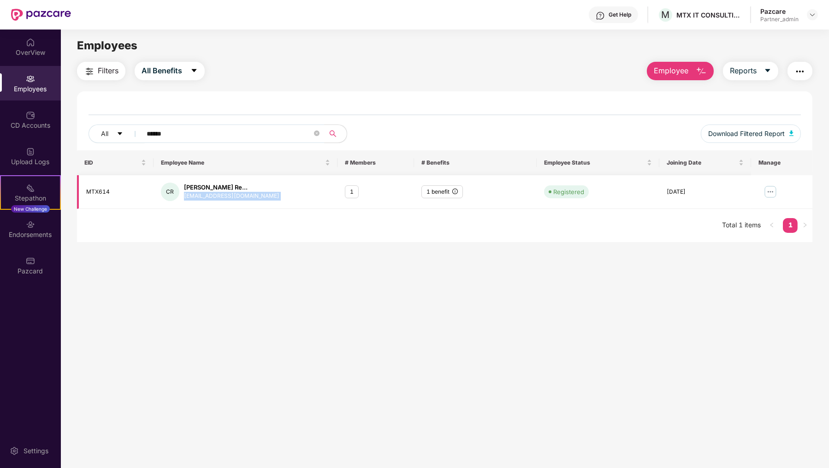
copy div "mahi777d@gmail.com"
click at [243, 130] on input "******" at bounding box center [230, 134] width 166 height 14
paste input "text"
click at [211, 198] on div "neerajmani99@gmail.com" at bounding box center [231, 196] width 95 height 9
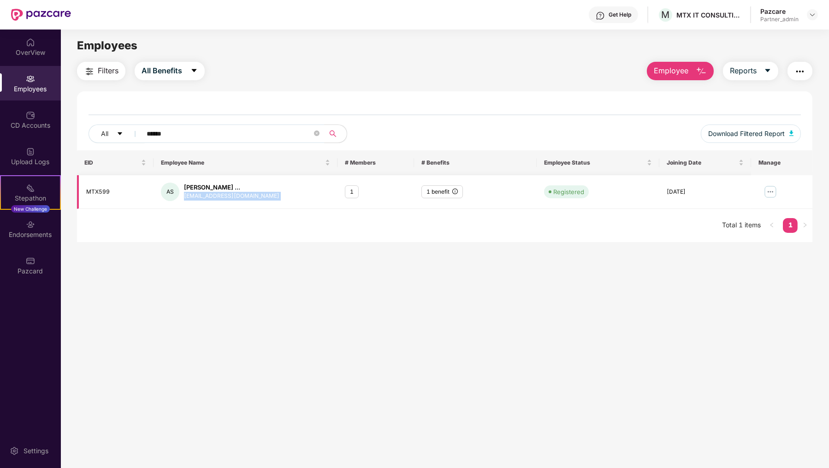
click at [211, 198] on div "neerajmani99@gmail.com" at bounding box center [231, 196] width 95 height 9
copy div "neerajmani99@gmail.com"
click at [208, 138] on input "******" at bounding box center [230, 134] width 166 height 14
paste input "text"
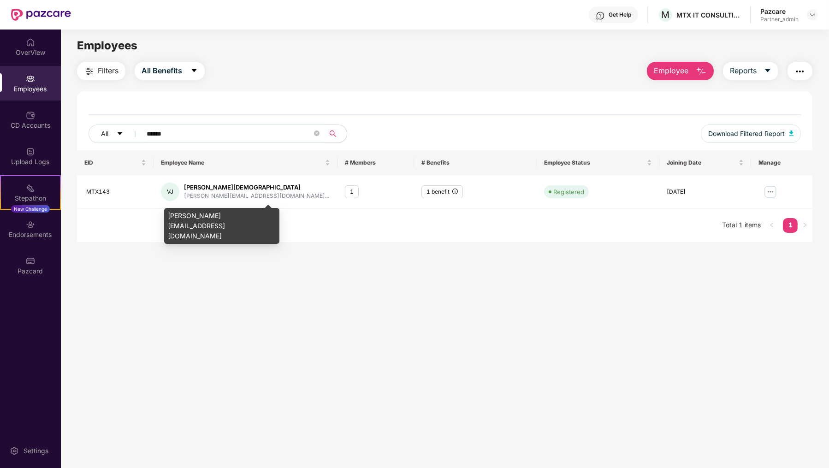
type input "******"
click at [202, 211] on div "vaibhav.jain@mtxb2b.com" at bounding box center [221, 226] width 115 height 36
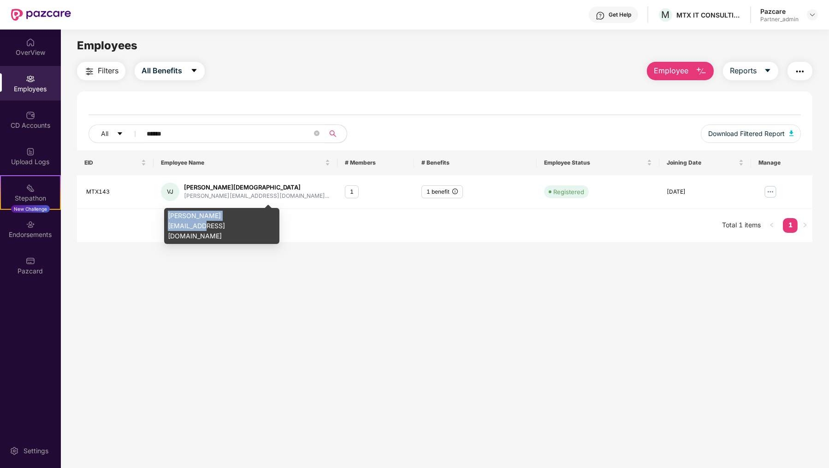
copy div "vaibhav.jain@mtxb2b.com"
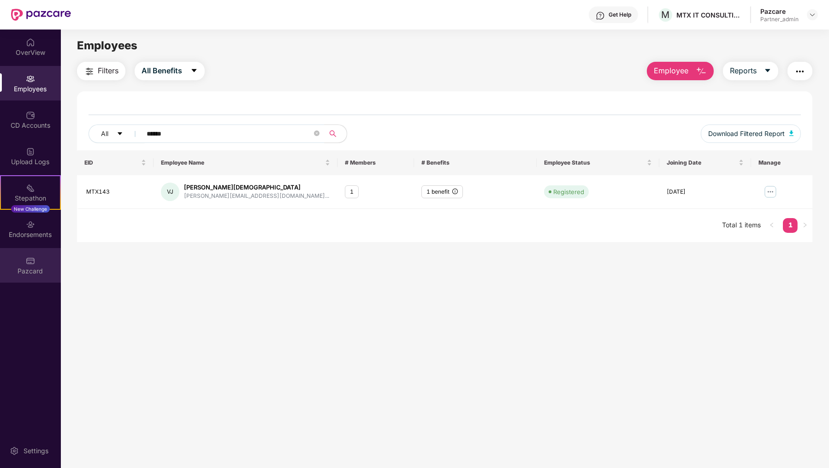
click at [25, 253] on div "Pazcard" at bounding box center [30, 265] width 61 height 35
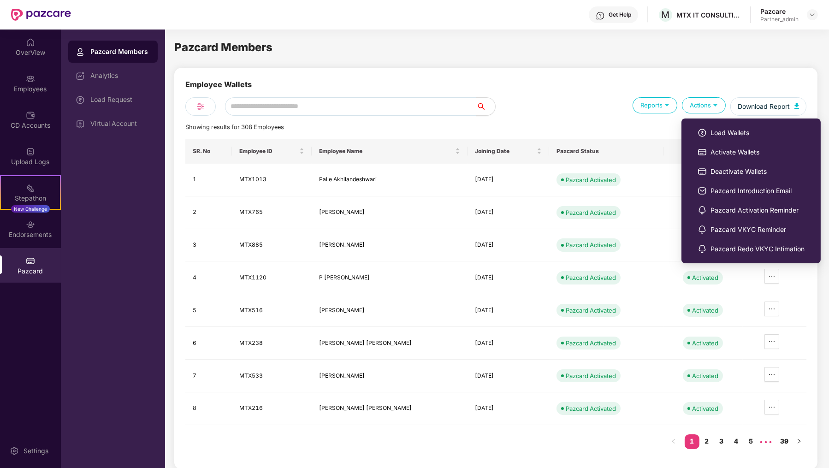
click at [712, 110] on div "Actions" at bounding box center [704, 105] width 44 height 16
click at [703, 130] on img at bounding box center [702, 132] width 9 height 9
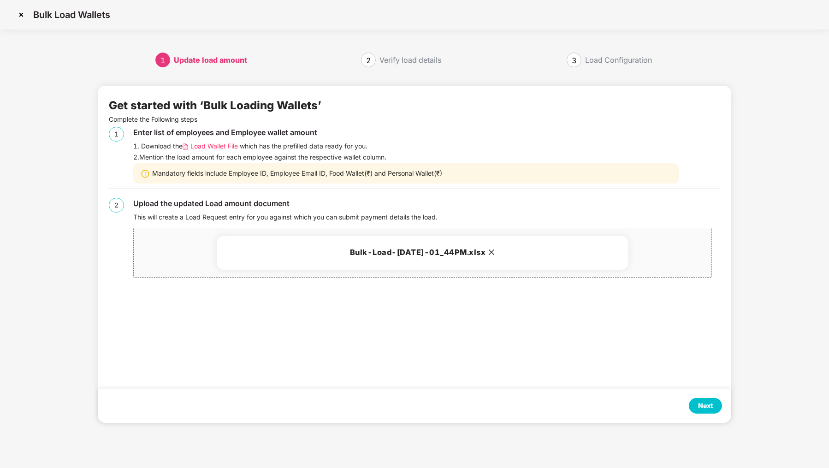
click at [698, 399] on div "Next" at bounding box center [705, 406] width 33 height 16
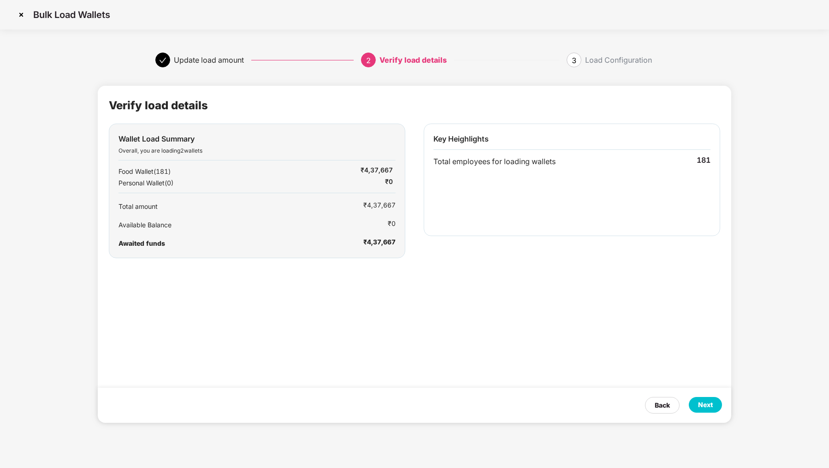
click at [698, 399] on div "Next" at bounding box center [705, 405] width 33 height 16
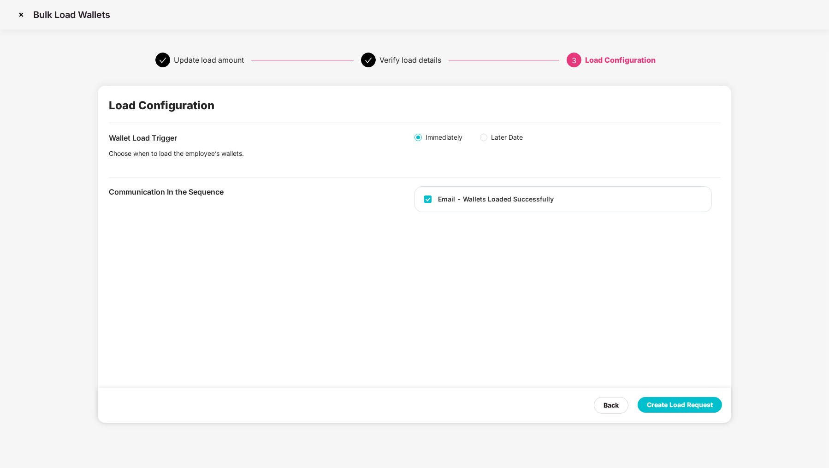
click at [698, 399] on div "Create Load Request" at bounding box center [680, 405] width 84 height 16
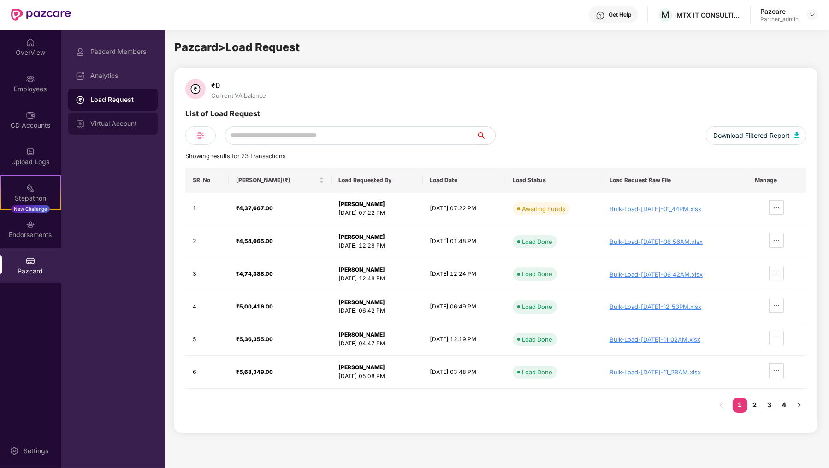
click at [117, 120] on div "Virtual Account" at bounding box center [120, 123] width 60 height 7
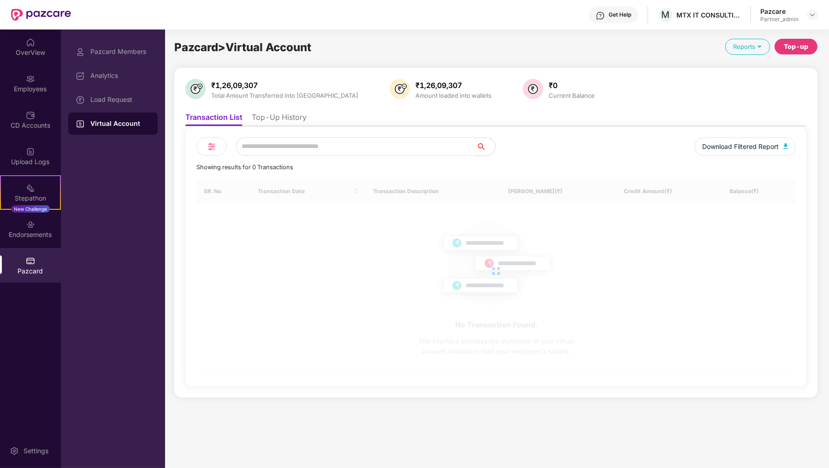
click at [260, 105] on div "₹1,26,09,307 Total Amount Transferred into VA ₹1,26,09,307 Amount loaded into w…" at bounding box center [495, 233] width 621 height 308
click at [268, 117] on li "Top-Up History" at bounding box center [279, 118] width 55 height 13
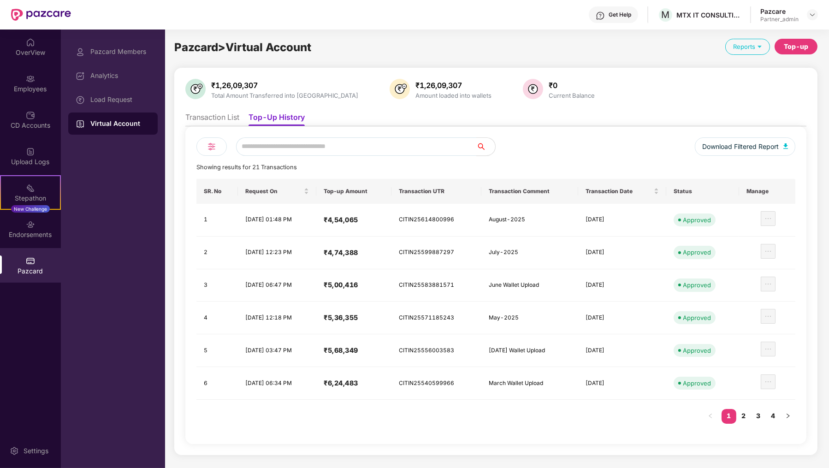
click at [806, 44] on div "Top-up" at bounding box center [796, 46] width 24 height 10
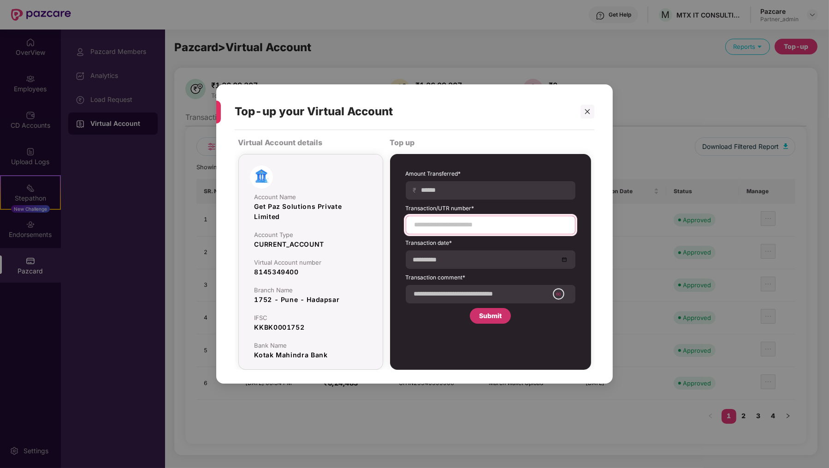
click at [448, 227] on input at bounding box center [491, 225] width 154 height 10
paste input "**********"
type input "**********"
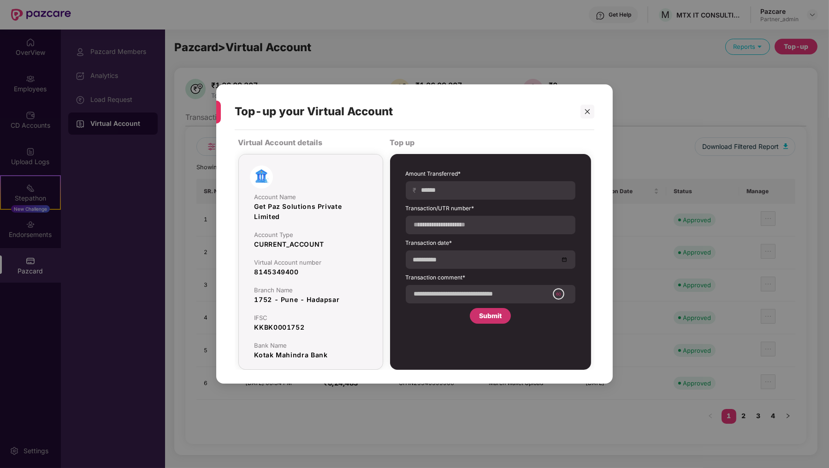
click at [461, 175] on label "Amount Transferred*" at bounding box center [491, 176] width 170 height 12
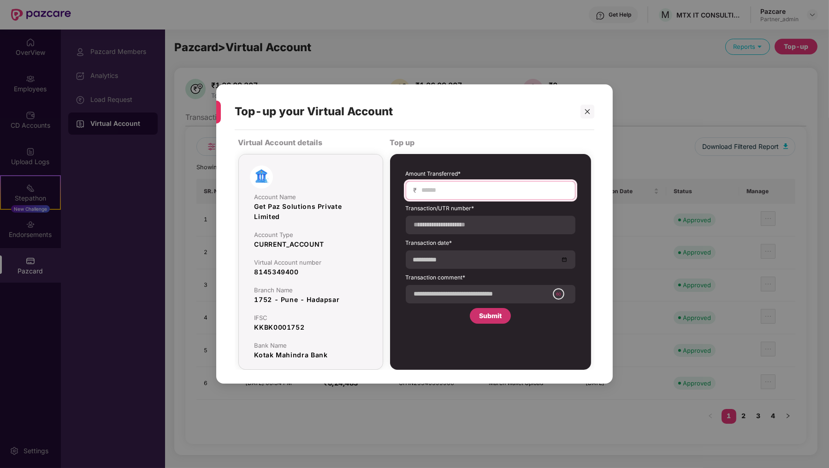
click at [459, 189] on input at bounding box center [494, 190] width 147 height 10
type input "******"
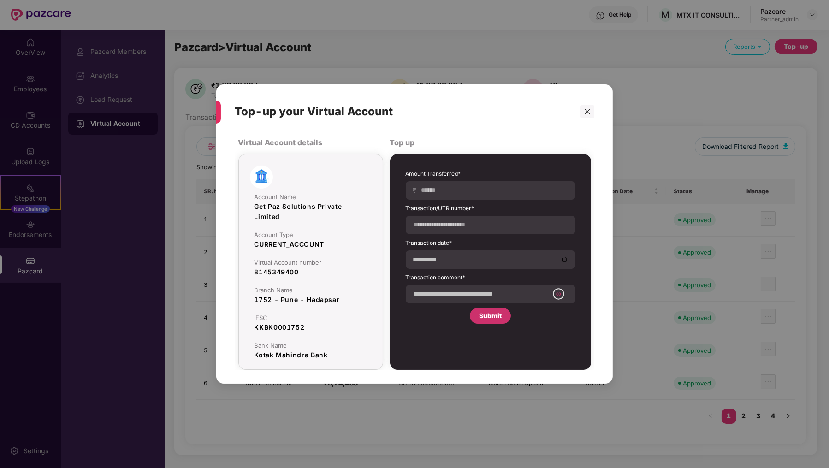
click at [466, 269] on form "**********" at bounding box center [491, 237] width 170 height 134
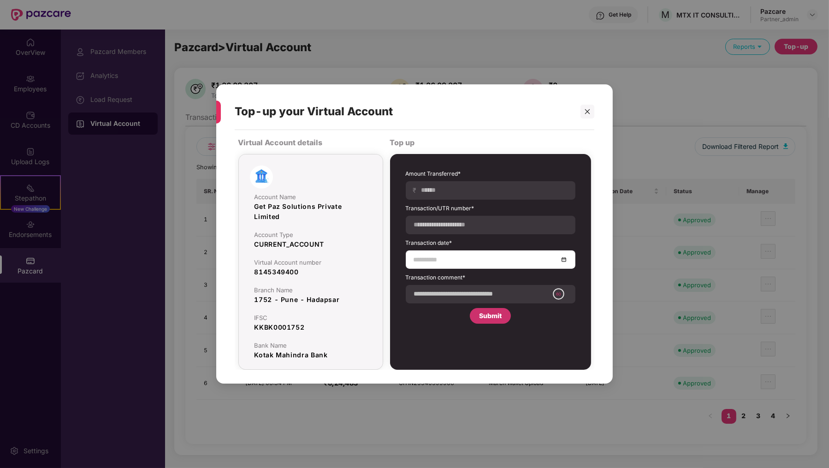
click at [466, 261] on input at bounding box center [486, 260] width 145 height 10
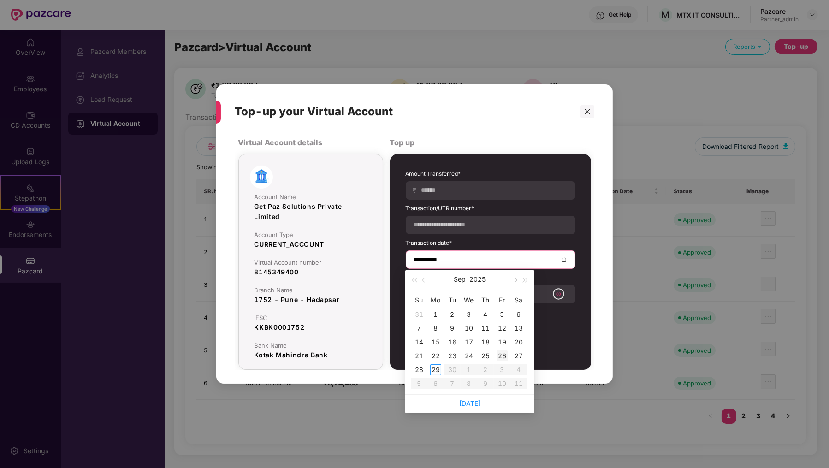
type input "**********"
click at [498, 355] on div "26" at bounding box center [502, 355] width 11 height 11
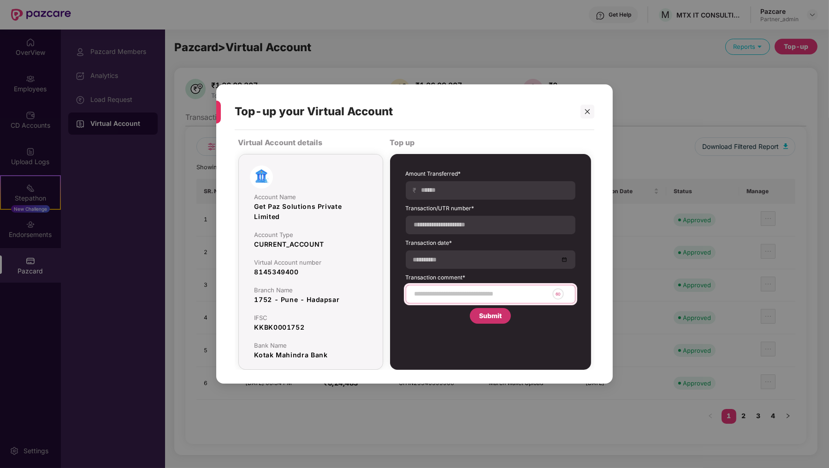
click at [459, 297] on input at bounding box center [481, 294] width 135 height 10
click at [421, 292] on input "**********" at bounding box center [481, 294] width 135 height 10
type input "**********"
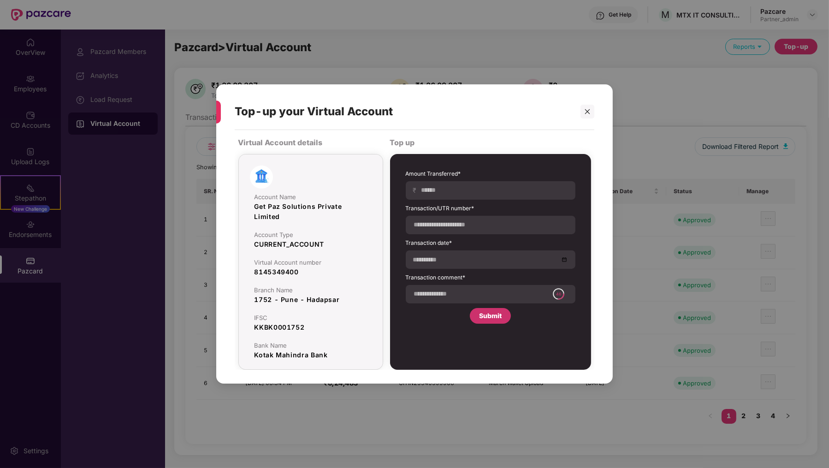
click at [480, 318] on div "Submit" at bounding box center [490, 316] width 23 height 10
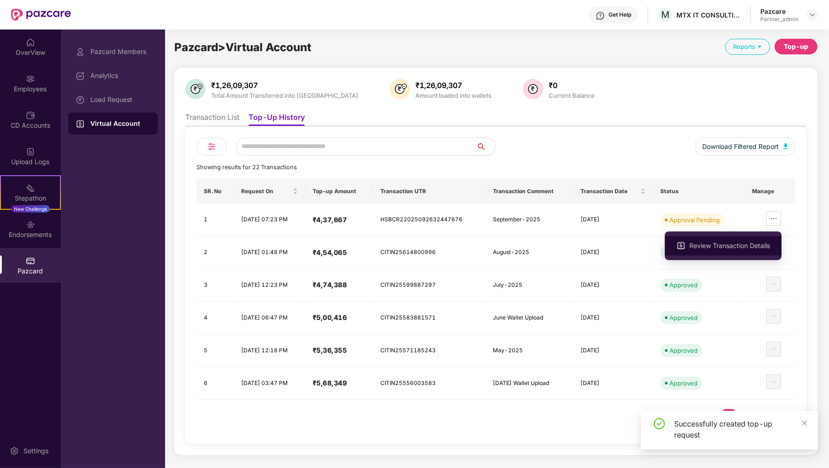
click at [757, 243] on span "Review Transaction Details" at bounding box center [729, 246] width 81 height 10
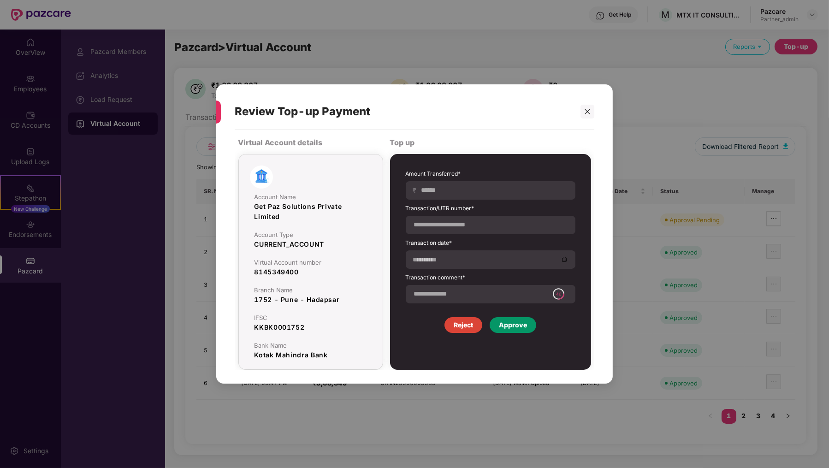
click at [521, 323] on div "Approve" at bounding box center [513, 325] width 28 height 10
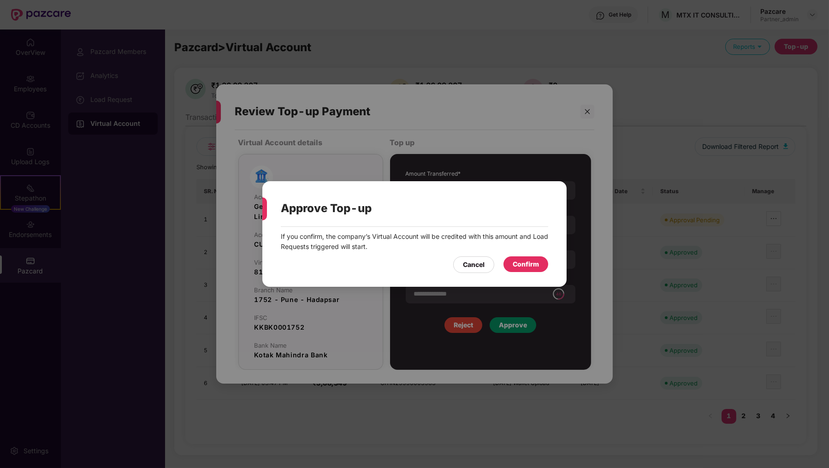
click at [524, 262] on div "Confirm" at bounding box center [526, 264] width 26 height 10
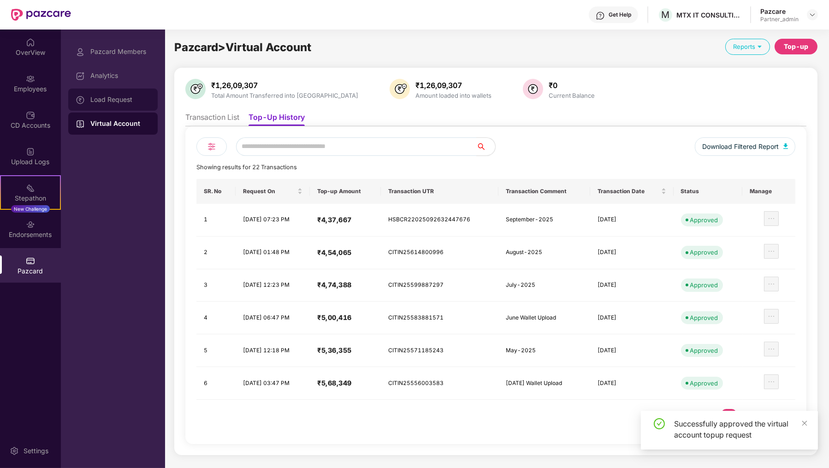
click at [127, 93] on div "Load Request" at bounding box center [112, 100] width 89 height 22
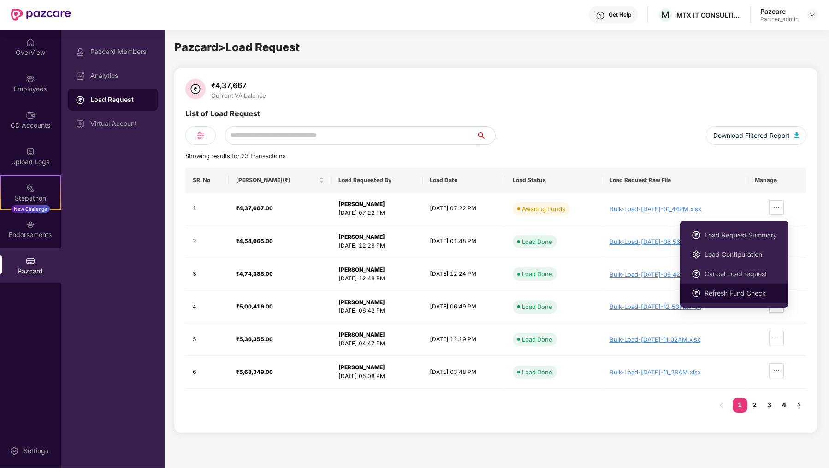
click at [742, 296] on span "Refresh Fund Check" at bounding box center [740, 293] width 72 height 10
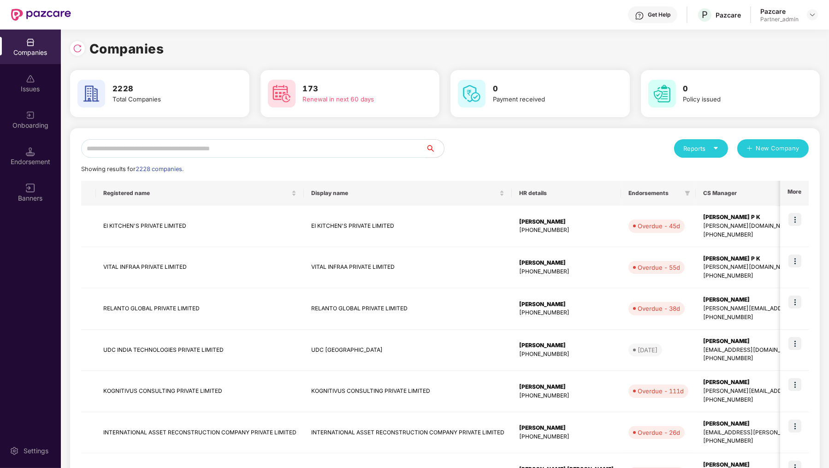
click at [204, 146] on input "text" at bounding box center [253, 148] width 344 height 18
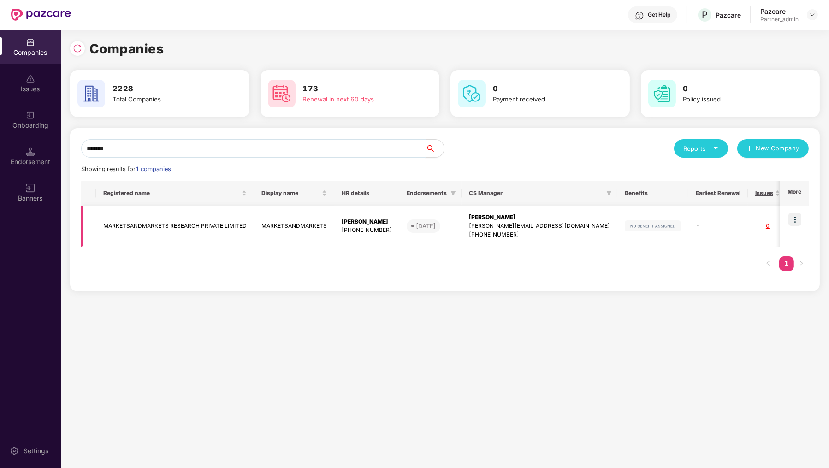
type input "*******"
click at [796, 225] on img at bounding box center [794, 219] width 13 height 13
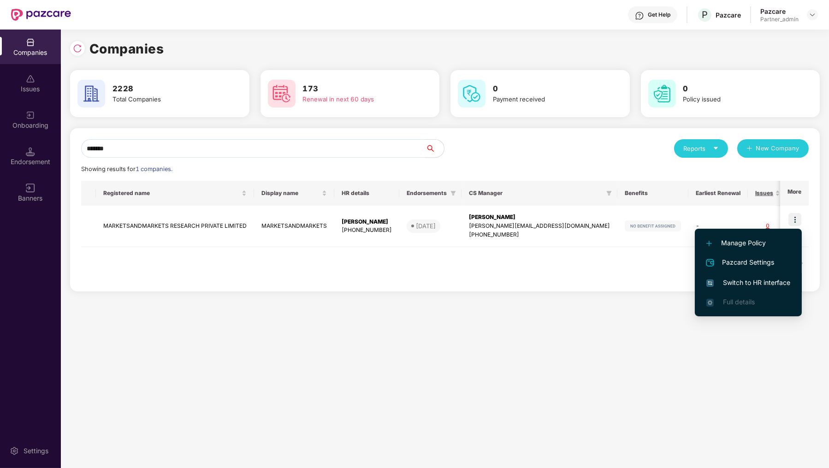
click at [751, 283] on span "Switch to HR interface" at bounding box center [748, 283] width 84 height 10
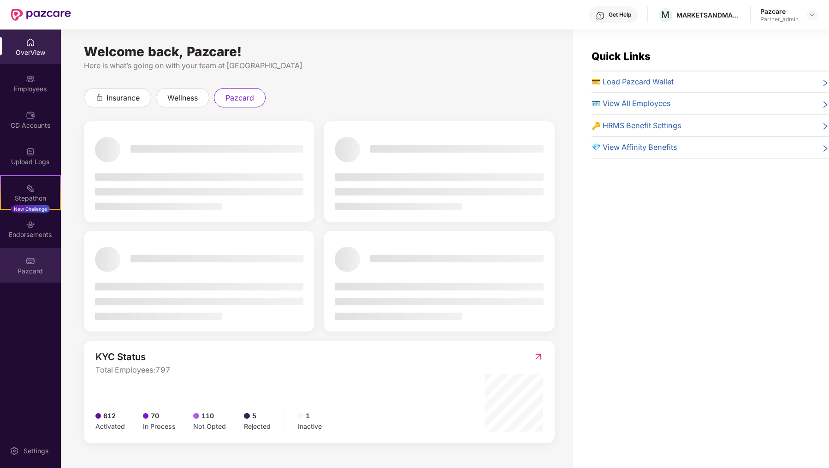
click at [38, 257] on div "Pazcard" at bounding box center [30, 265] width 61 height 35
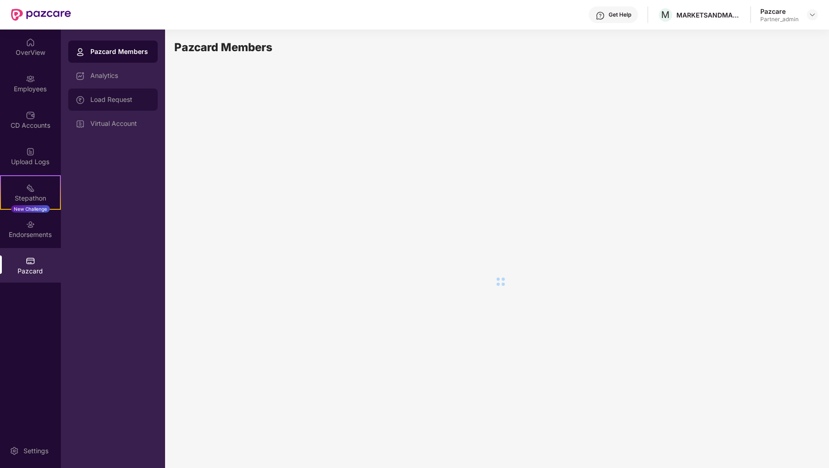
click at [108, 95] on div "Load Request" at bounding box center [112, 100] width 89 height 22
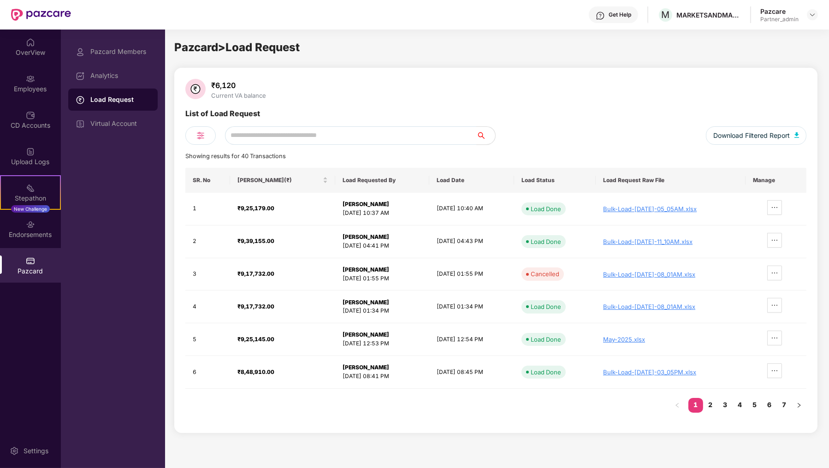
click at [136, 36] on div "Pazcard Members Analytics Load Request Virtual Account" at bounding box center [113, 249] width 104 height 438
click at [35, 73] on div "Employees" at bounding box center [30, 83] width 61 height 35
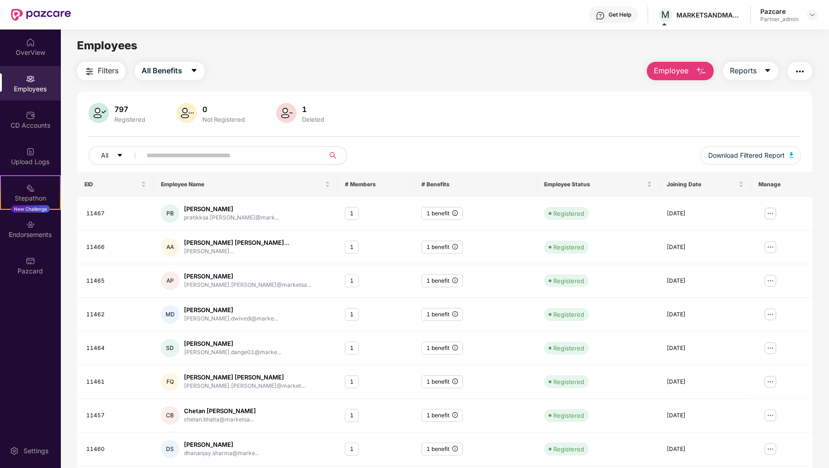
click at [687, 77] on button "Employee" at bounding box center [680, 71] width 67 height 18
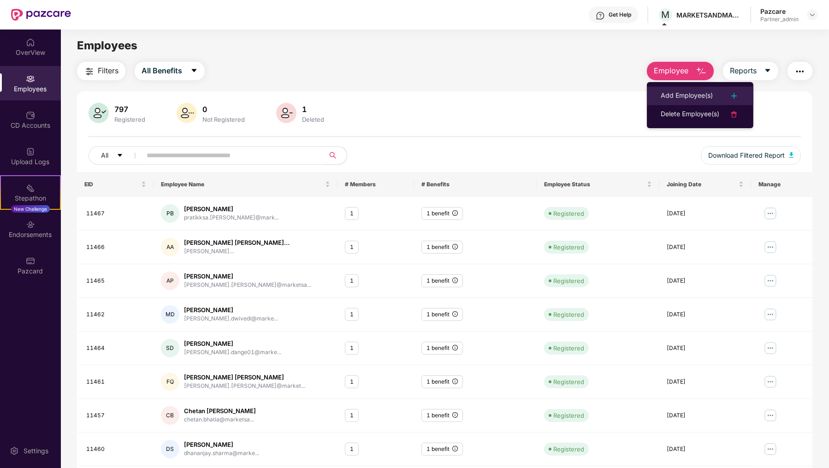
click at [682, 95] on div "Add Employee(s)" at bounding box center [687, 95] width 52 height 11
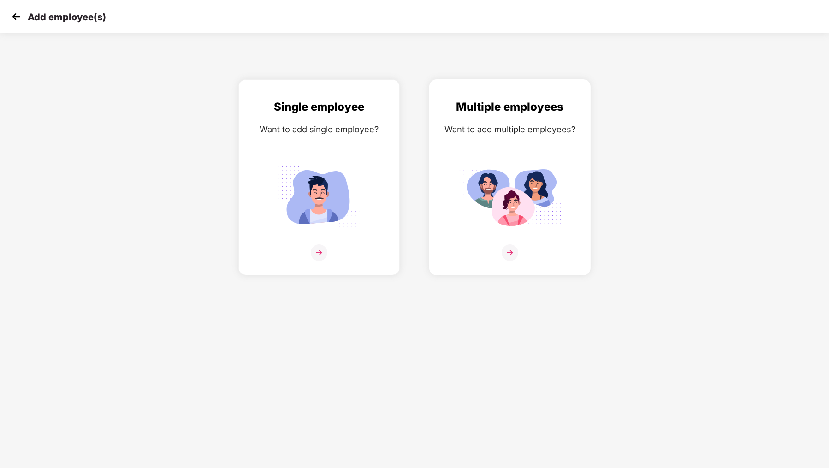
click at [467, 250] on div at bounding box center [510, 258] width 142 height 28
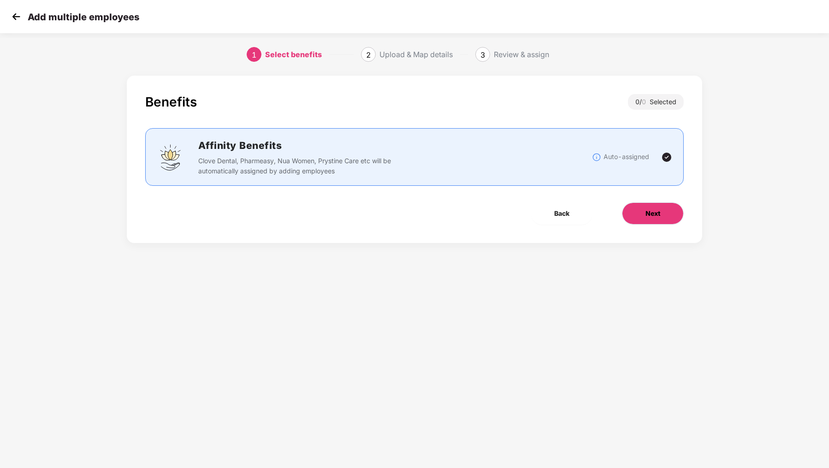
click at [645, 212] on button "Next" at bounding box center [653, 213] width 62 height 22
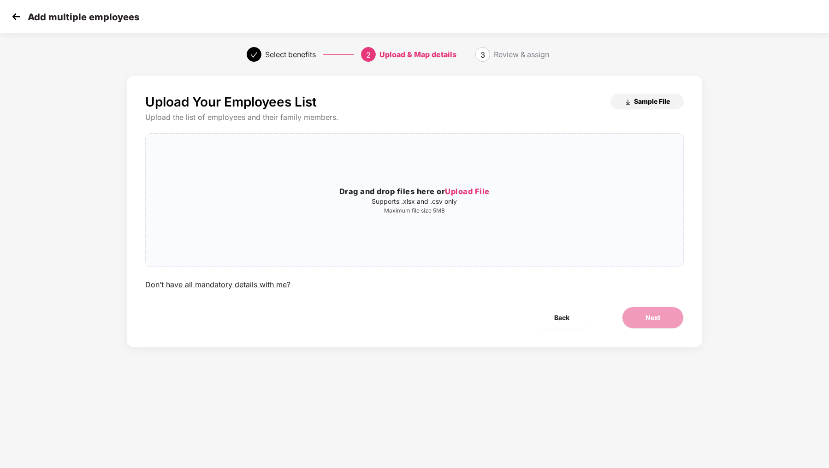
click at [634, 101] on span "Sample File" at bounding box center [652, 101] width 36 height 9
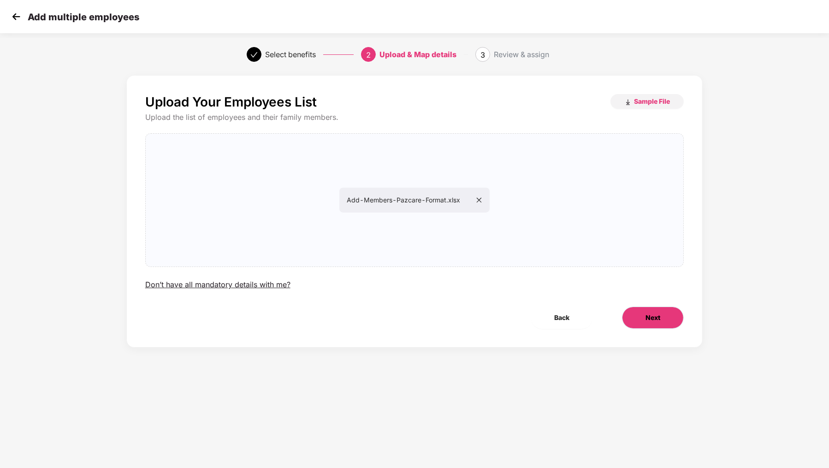
click at [663, 317] on button "Next" at bounding box center [653, 318] width 62 height 22
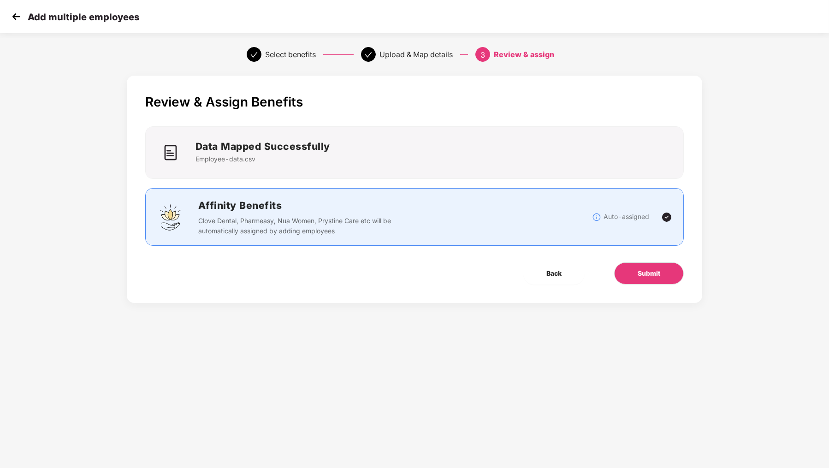
click at [654, 301] on div "Review & Assign Benefits Data Mapped Successfully Employee-data.csv Affinity Be…" at bounding box center [415, 189] width 576 height 227
click at [648, 270] on span "Submit" at bounding box center [649, 273] width 23 height 10
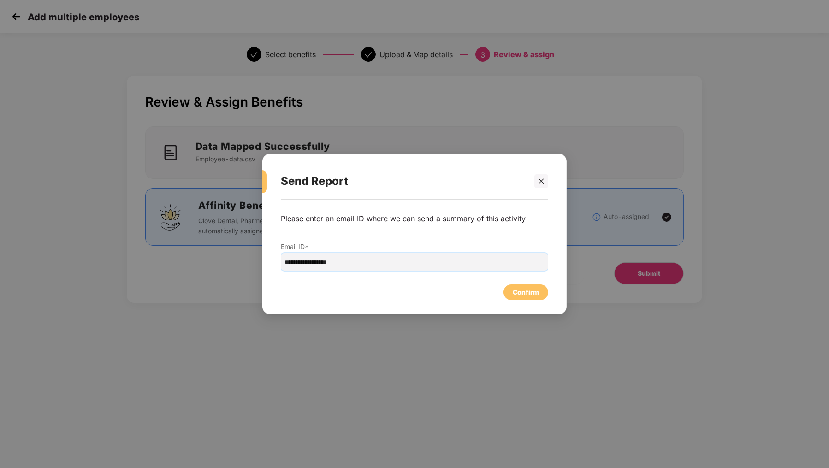
drag, startPoint x: 307, startPoint y: 266, endPoint x: 261, endPoint y: 265, distance: 45.7
click at [261, 265] on div "**********" at bounding box center [414, 234] width 829 height 468
type input "**********"
click at [507, 297] on div "Confirm" at bounding box center [525, 292] width 45 height 16
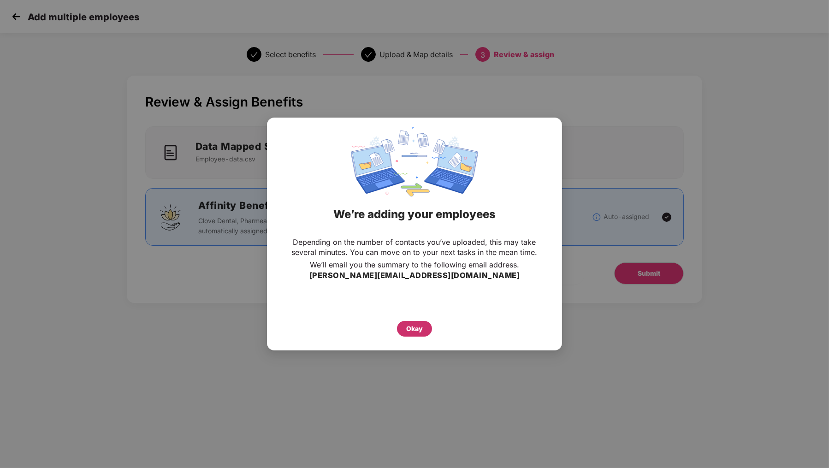
click at [418, 333] on div "Okay" at bounding box center [414, 329] width 17 height 10
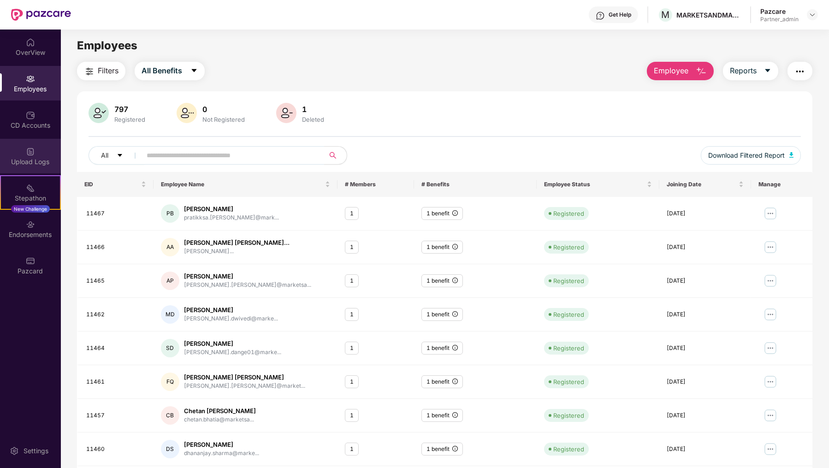
click at [45, 166] on div "Upload Logs" at bounding box center [30, 161] width 61 height 9
